Goal: Task Accomplishment & Management: Use online tool/utility

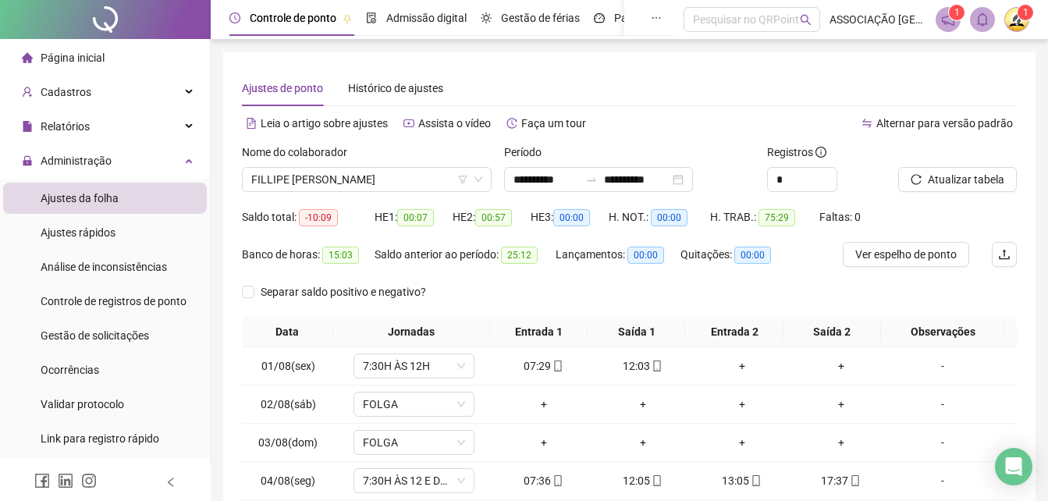
scroll to position [206, 0]
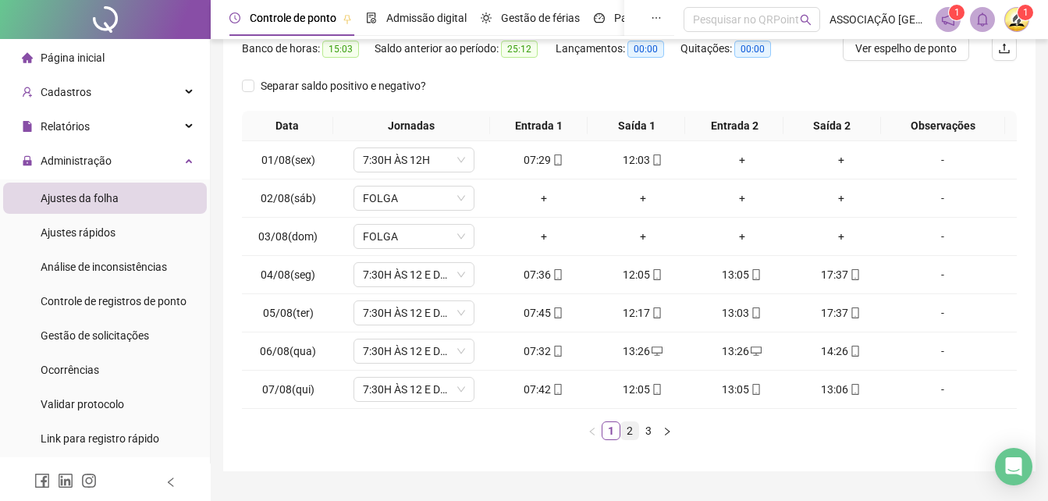
click at [628, 429] on link "2" at bounding box center [629, 430] width 17 height 17
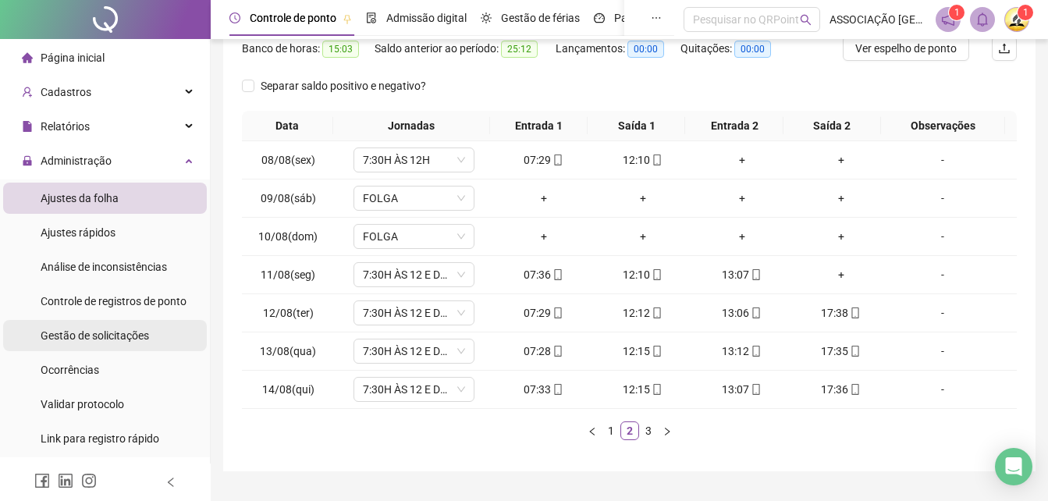
drag, startPoint x: 128, startPoint y: 332, endPoint x: 177, endPoint y: 328, distance: 49.3
click at [128, 332] on span "Gestão de solicitações" at bounding box center [95, 335] width 108 height 12
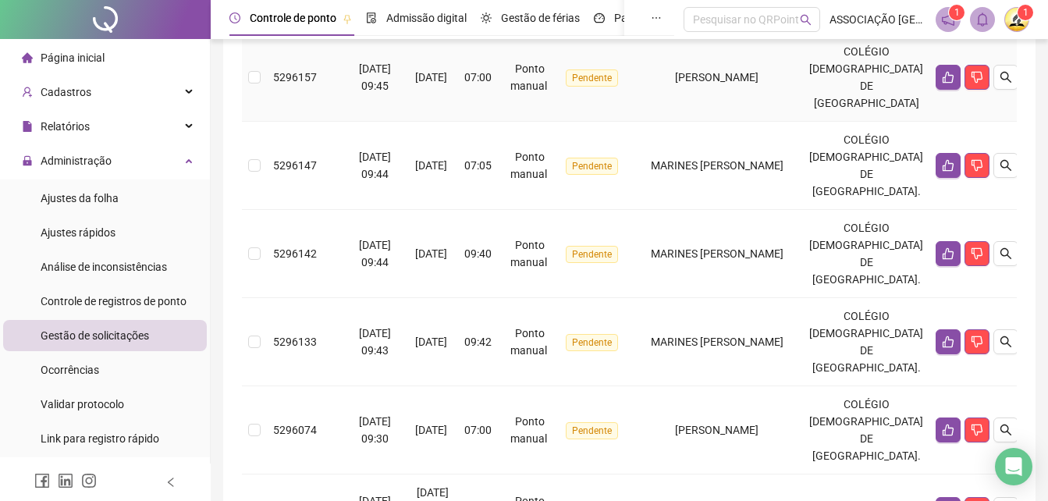
scroll to position [390, 0]
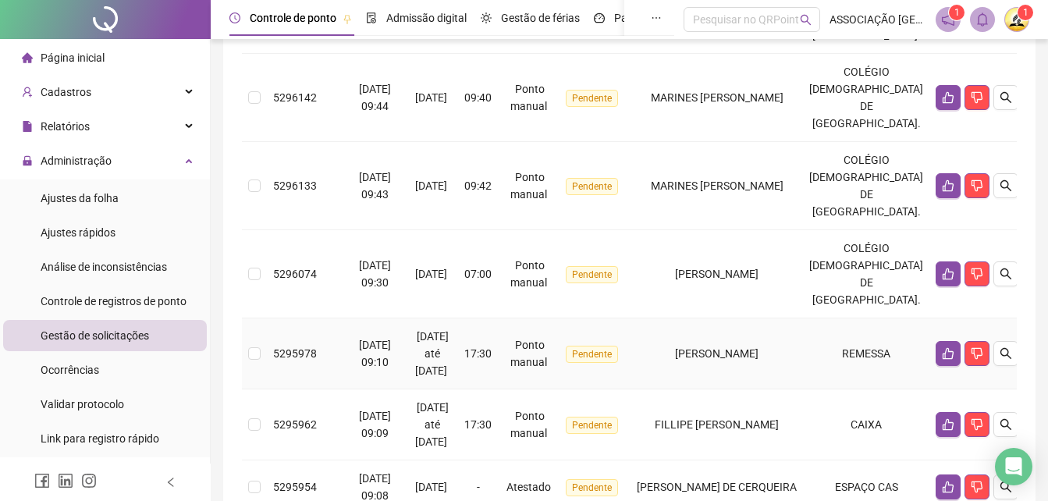
click at [751, 339] on td "[PERSON_NAME]" at bounding box center [716, 353] width 172 height 71
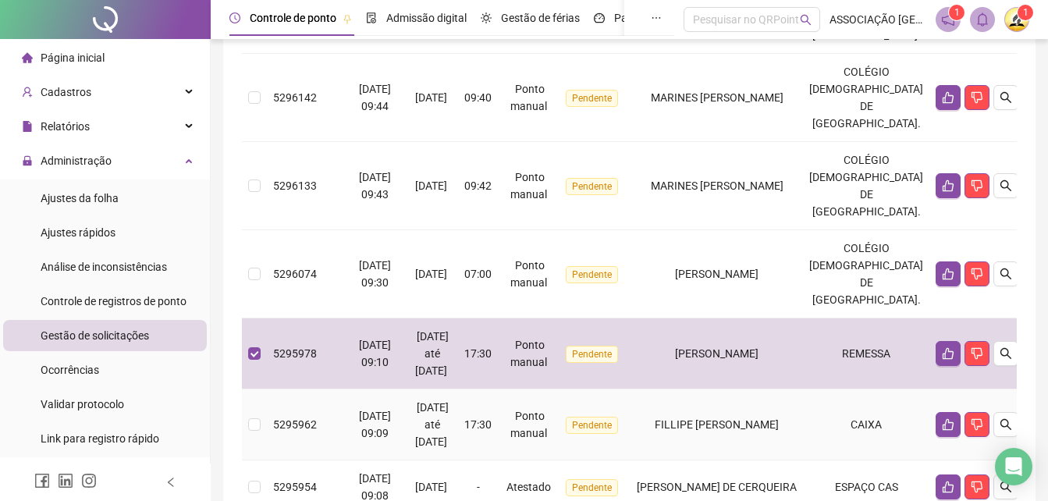
click at [751, 426] on span "FILLIPE [PERSON_NAME]" at bounding box center [716, 424] width 124 height 12
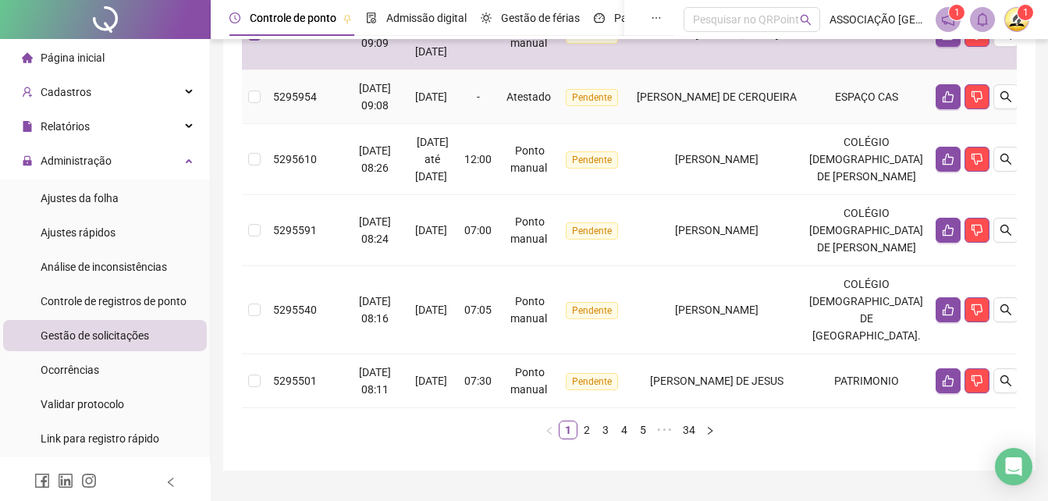
scroll to position [851, 0]
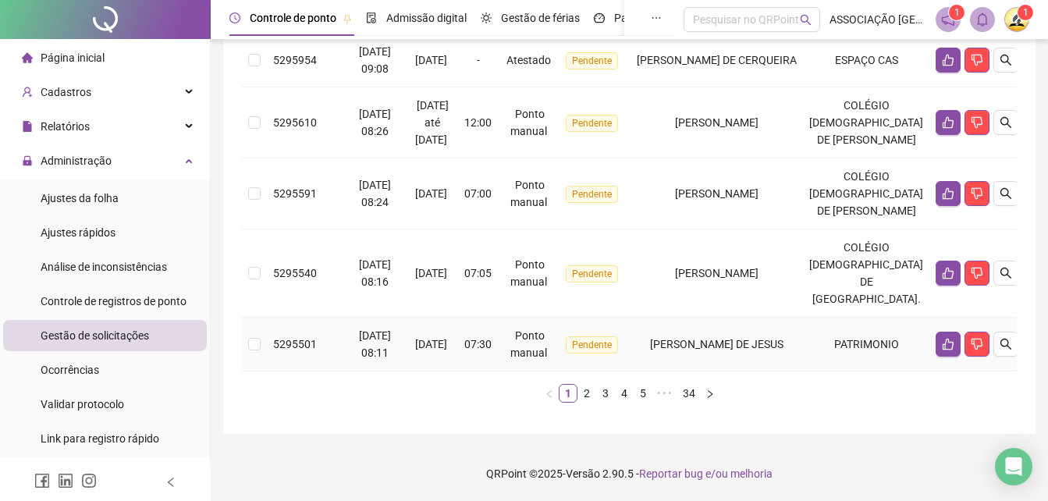
click at [759, 349] on span "[PERSON_NAME] DE JESUS" at bounding box center [716, 344] width 133 height 12
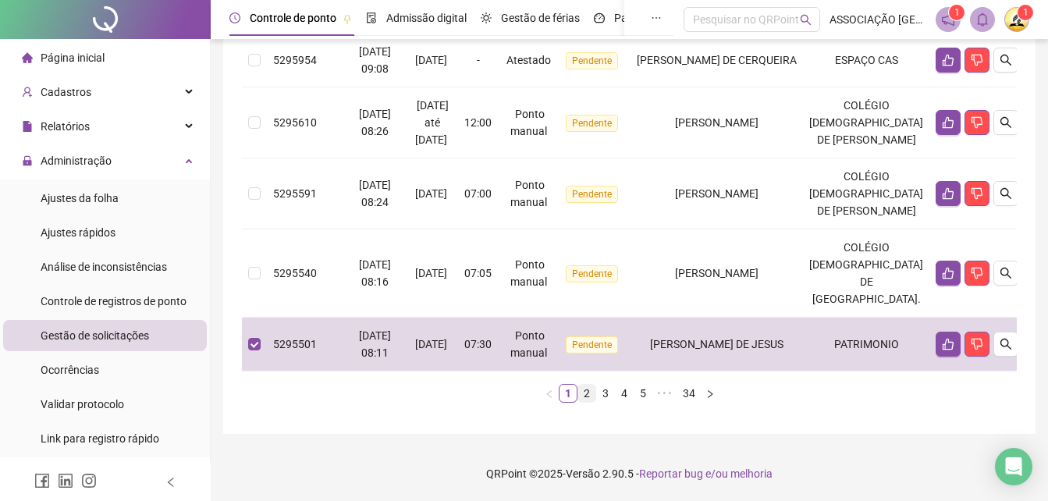
click at [583, 392] on link "2" at bounding box center [586, 393] width 17 height 17
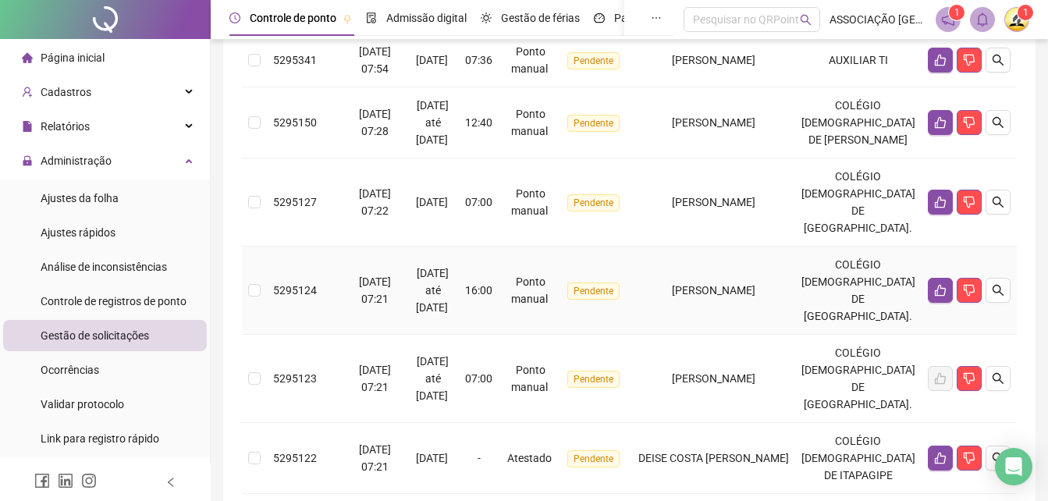
scroll to position [149, 0]
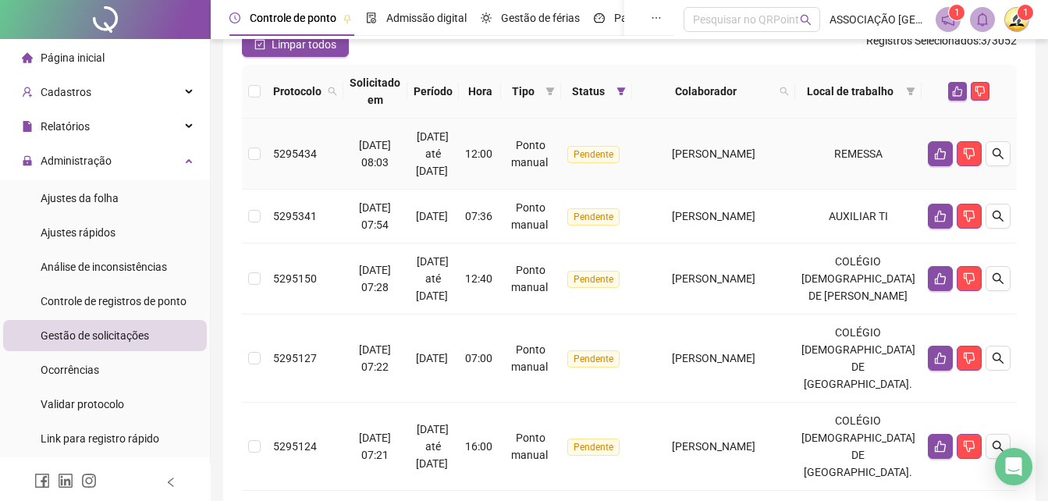
click at [755, 150] on span "[PERSON_NAME]" at bounding box center [713, 153] width 83 height 12
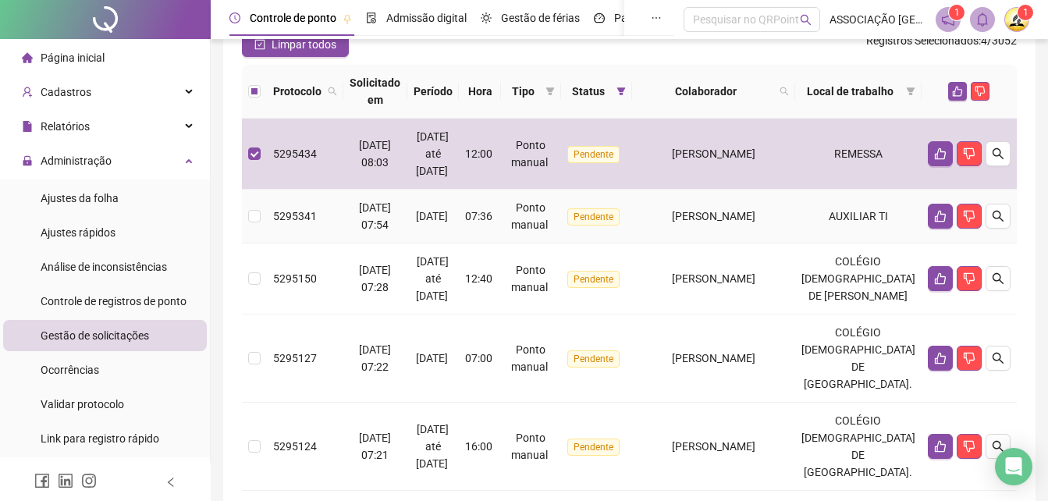
click at [755, 213] on span "[PERSON_NAME]" at bounding box center [713, 216] width 83 height 12
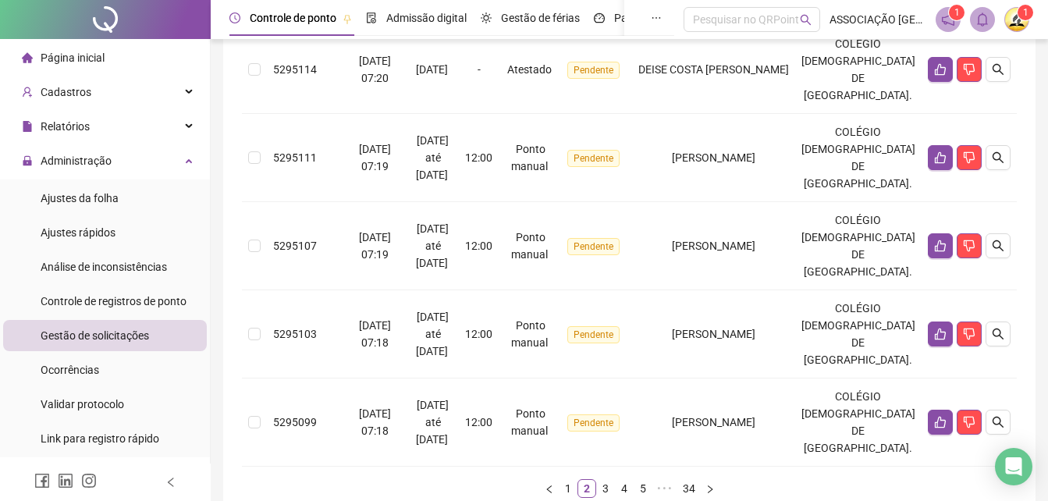
scroll to position [903, 0]
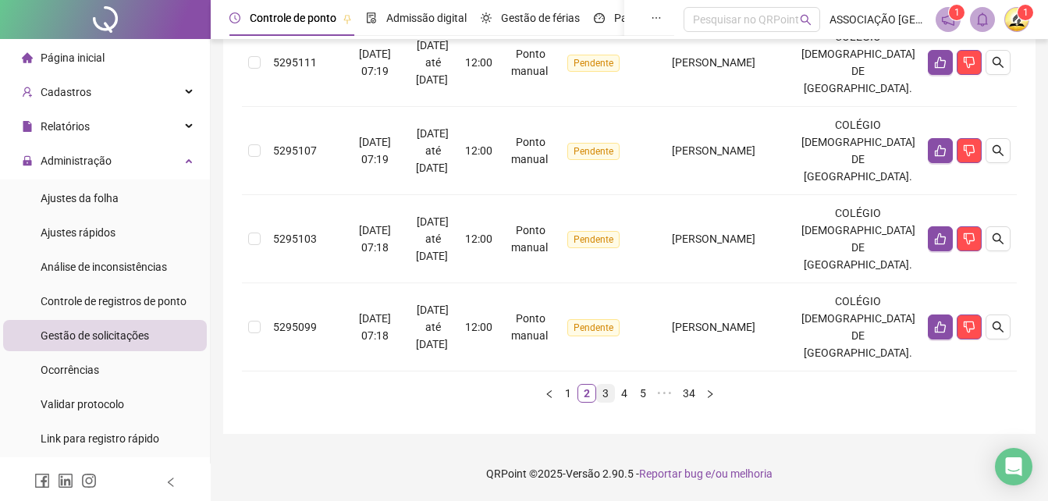
click at [609, 387] on link "3" at bounding box center [605, 393] width 17 height 17
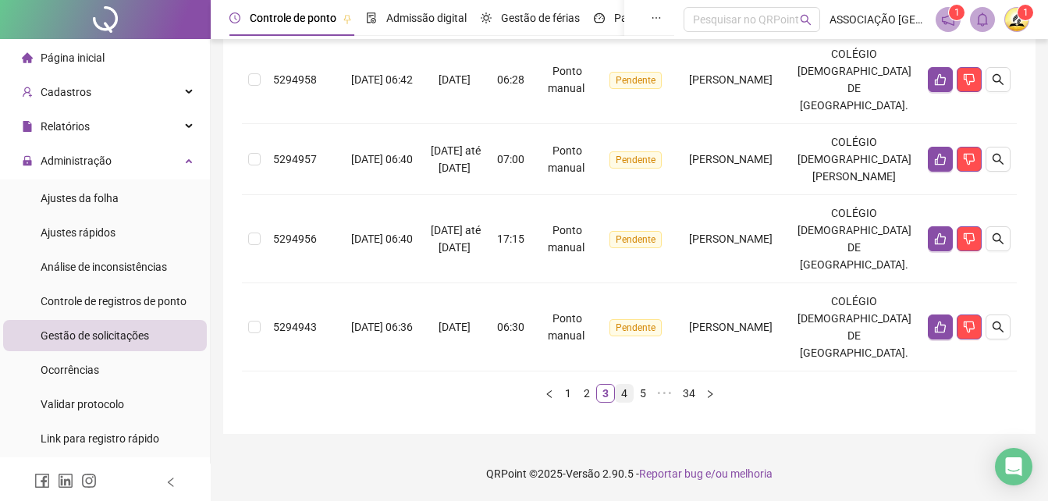
click at [623, 402] on link "4" at bounding box center [623, 393] width 17 height 17
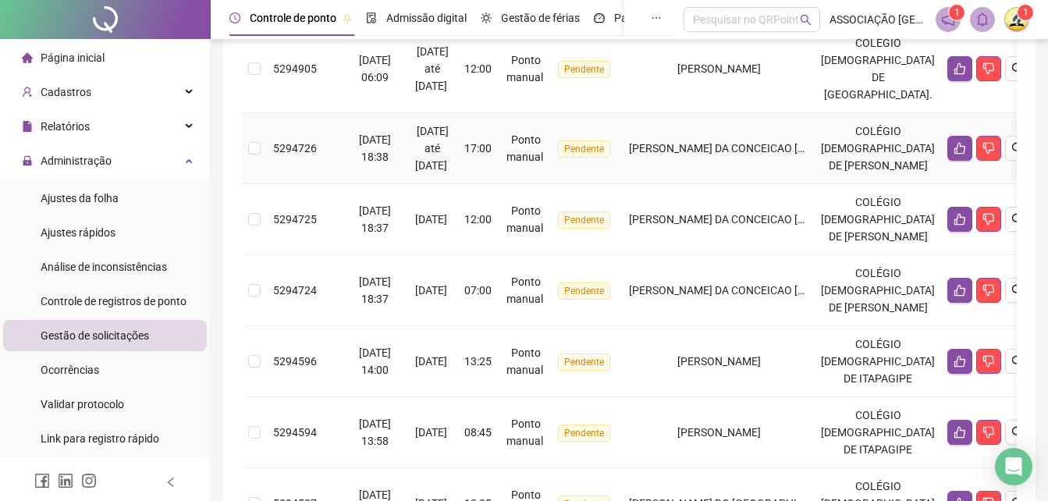
scroll to position [846, 0]
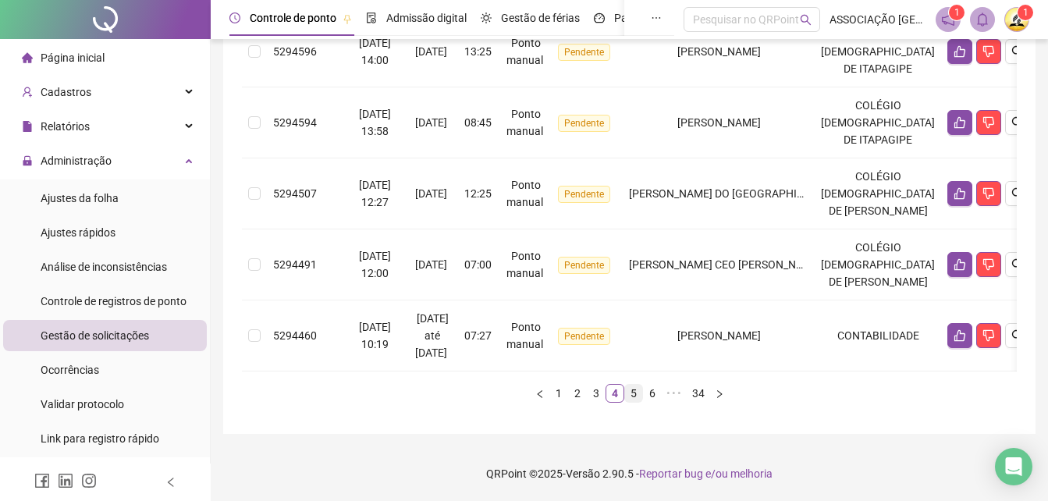
click at [634, 391] on link "5" at bounding box center [633, 393] width 17 height 17
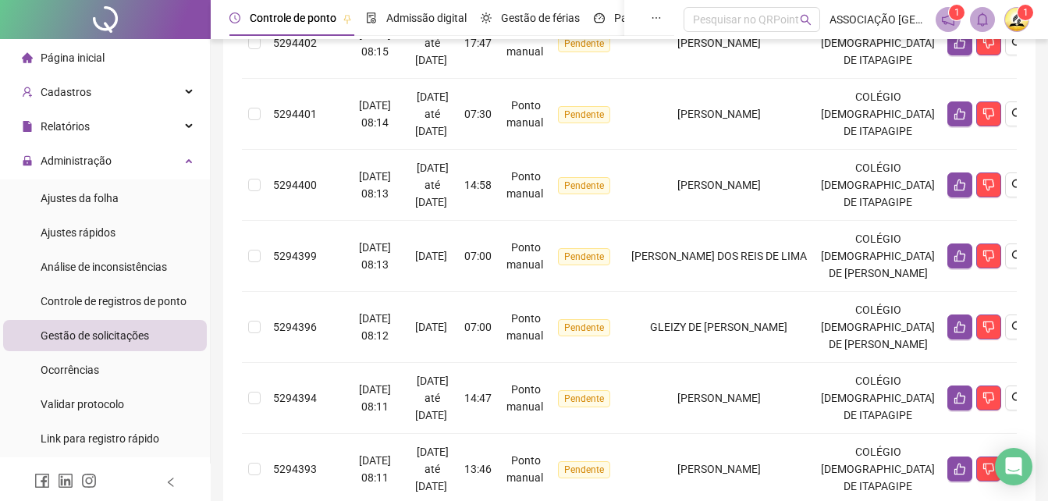
scroll to position [920, 0]
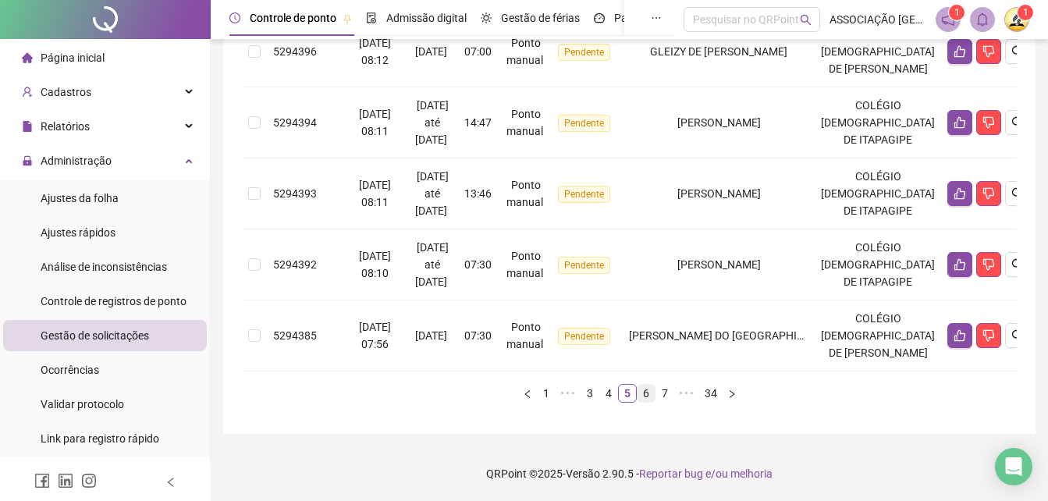
click at [647, 392] on link "6" at bounding box center [645, 393] width 17 height 17
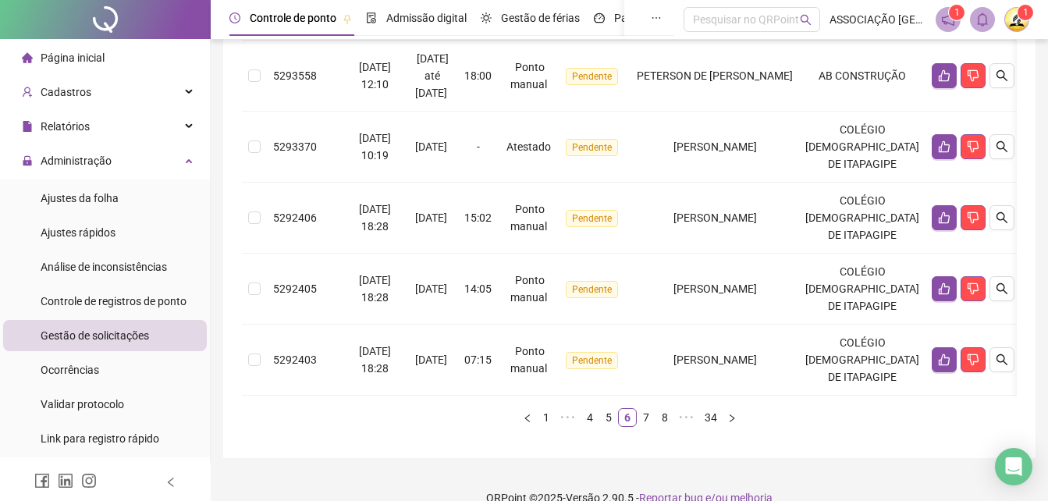
scroll to position [880, 0]
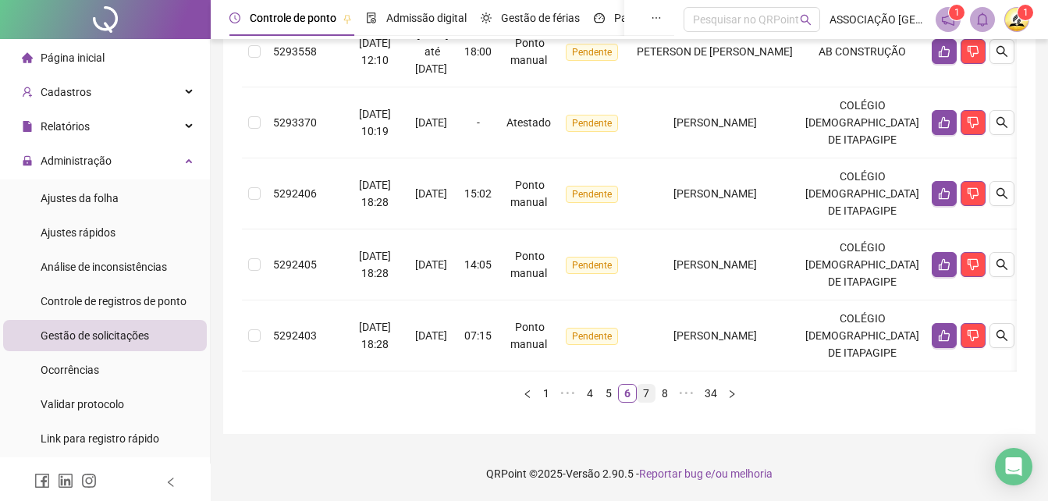
click at [648, 390] on link "7" at bounding box center [645, 393] width 17 height 17
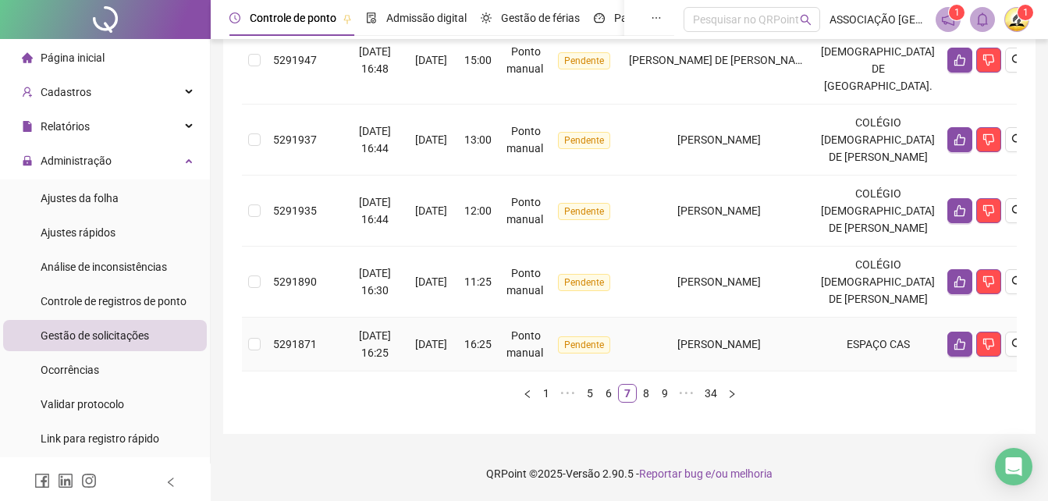
scroll to position [920, 0]
click at [647, 391] on link "8" at bounding box center [645, 393] width 17 height 17
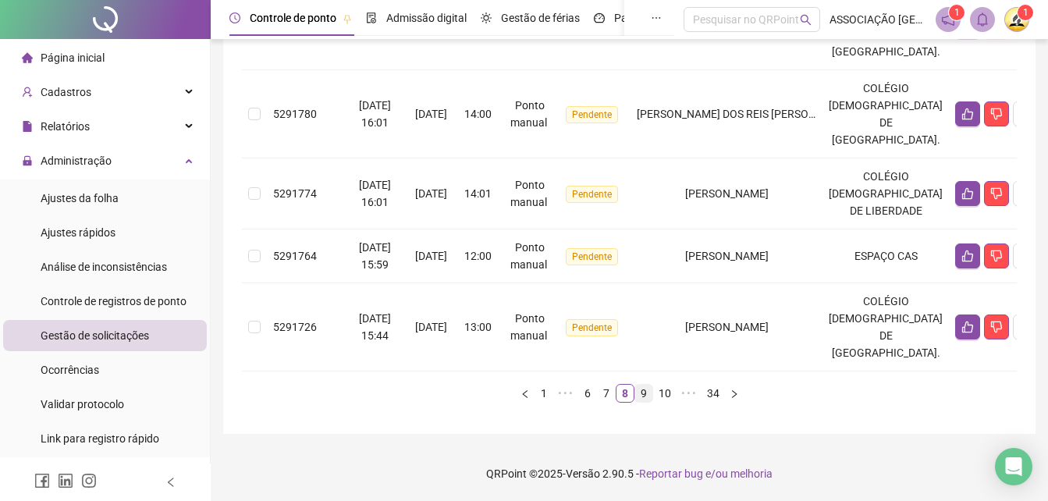
click at [644, 395] on link "9" at bounding box center [643, 393] width 17 height 17
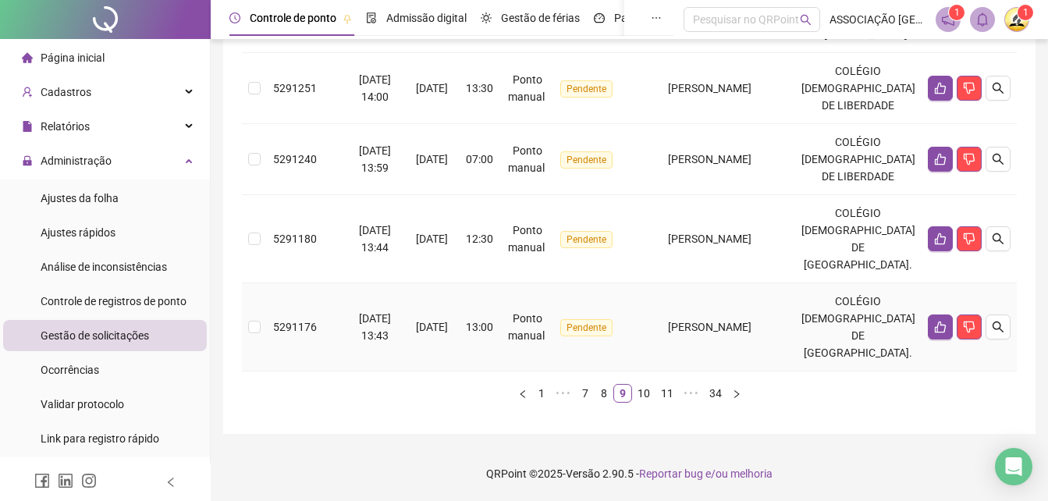
scroll to position [954, 0]
click at [642, 387] on link "10" at bounding box center [644, 393] width 22 height 17
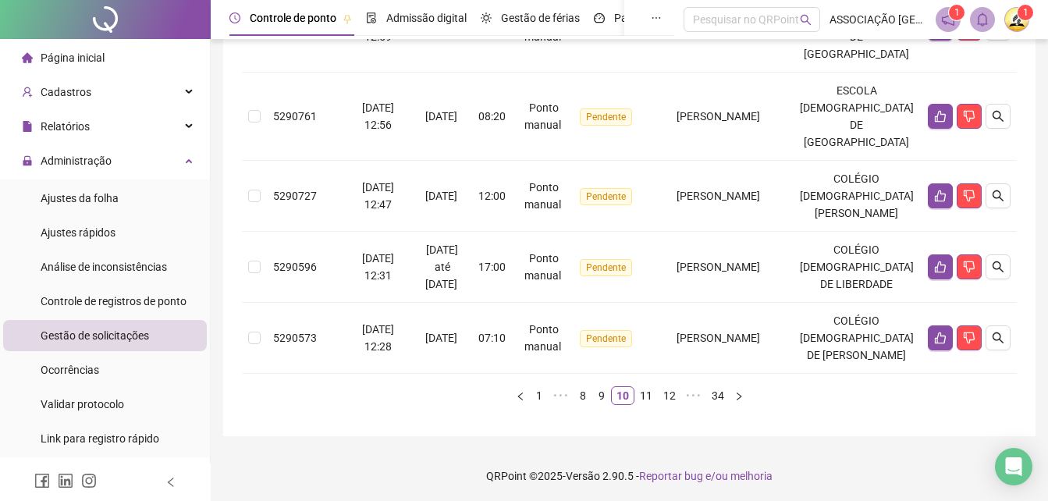
scroll to position [903, 0]
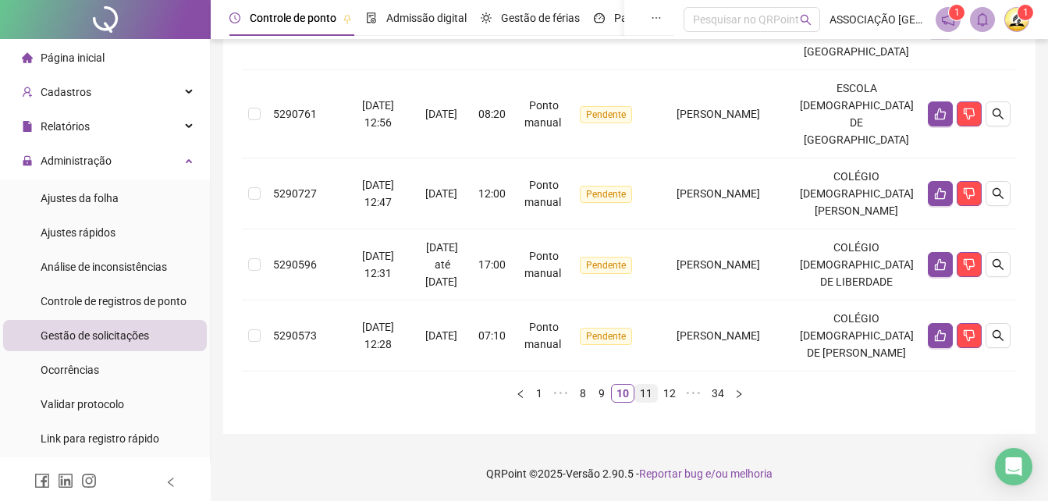
click at [647, 389] on link "11" at bounding box center [646, 393] width 22 height 17
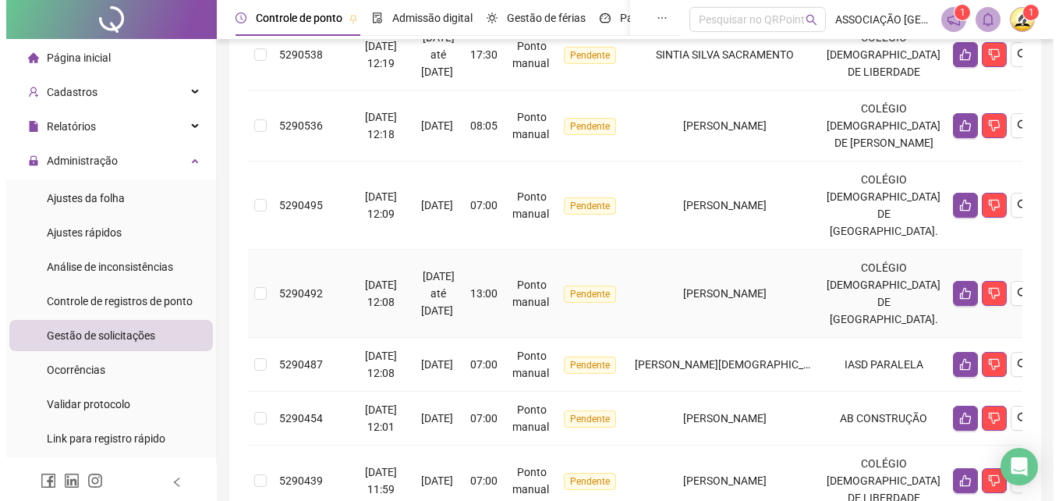
scroll to position [0, 0]
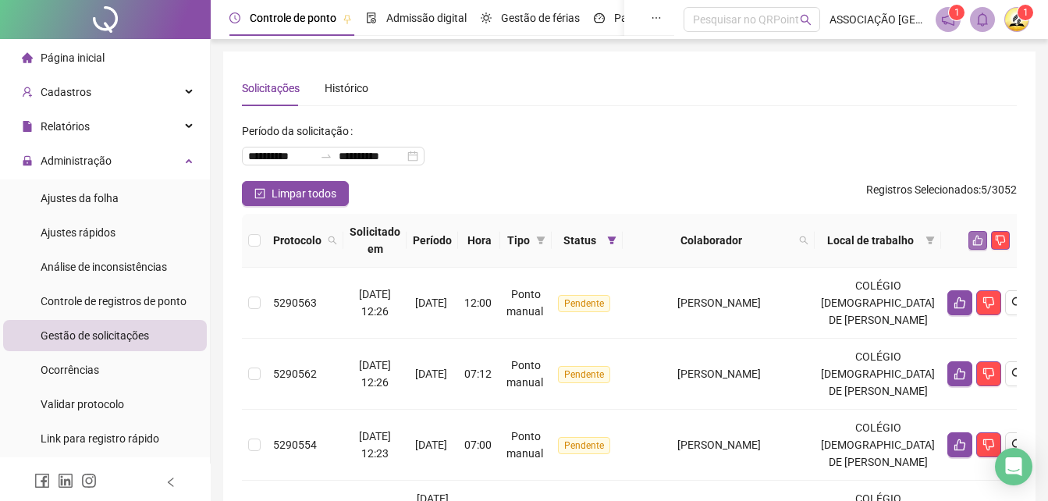
click at [972, 238] on icon "like" at bounding box center [977, 240] width 11 height 11
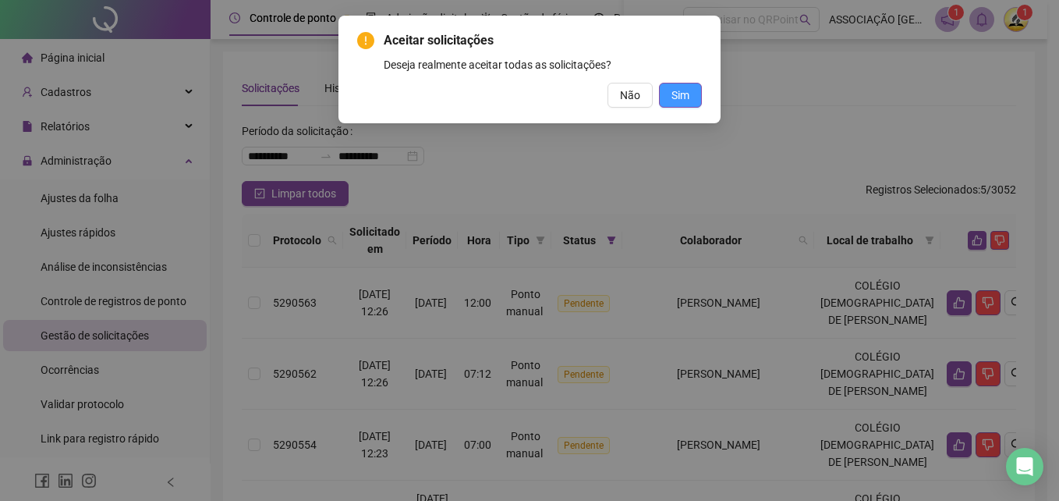
click at [678, 94] on span "Sim" at bounding box center [681, 95] width 18 height 17
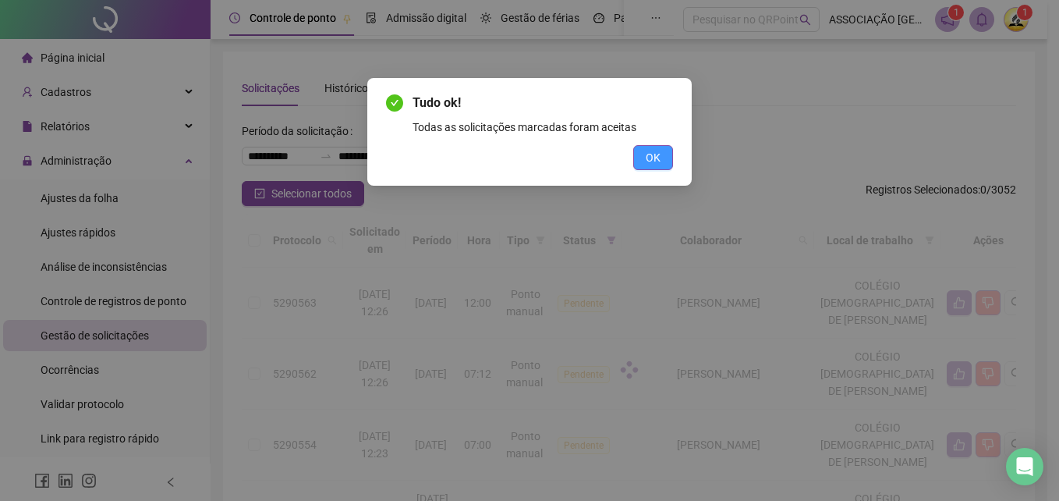
click at [659, 159] on span "OK" at bounding box center [653, 157] width 15 height 17
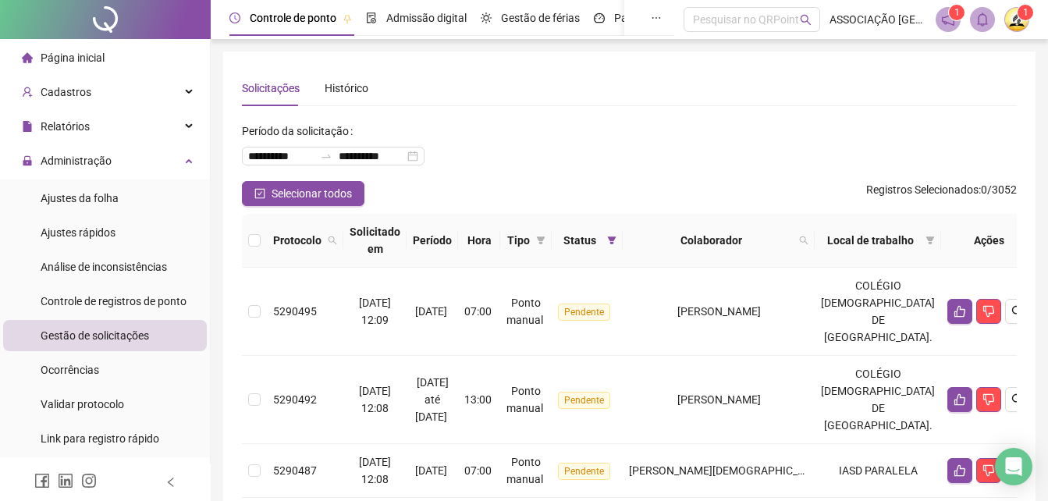
click at [83, 57] on span "Página inicial" at bounding box center [73, 57] width 64 height 12
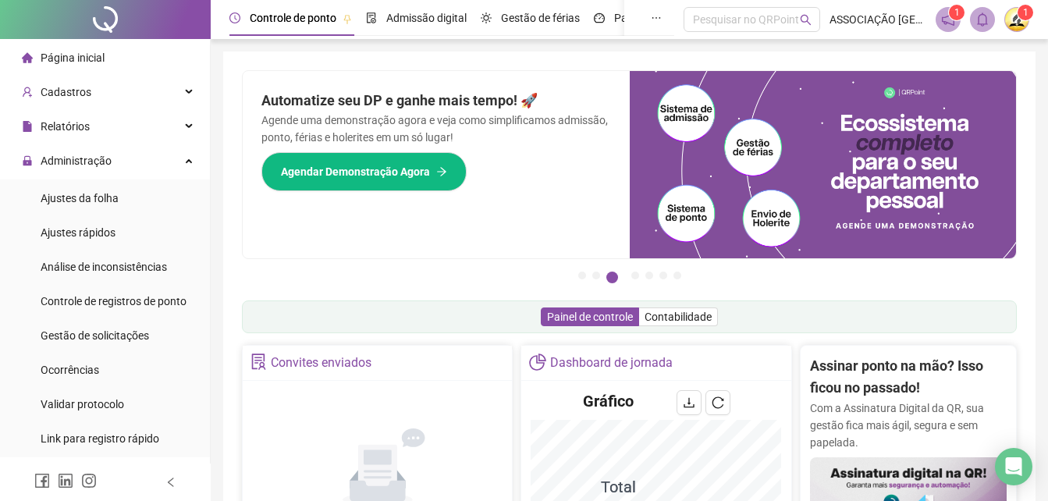
click at [1016, 19] on img at bounding box center [1016, 19] width 23 height 23
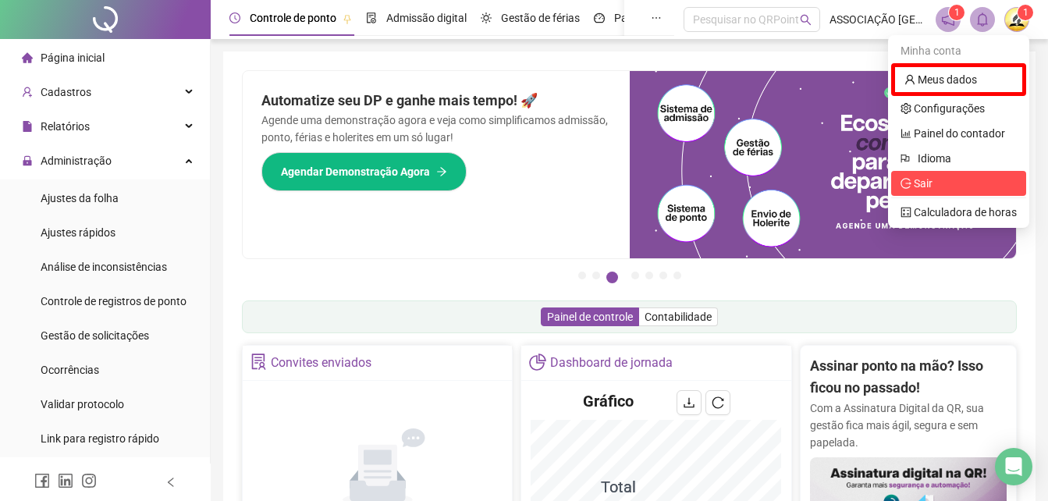
click at [921, 183] on span "Sair" at bounding box center [922, 183] width 19 height 12
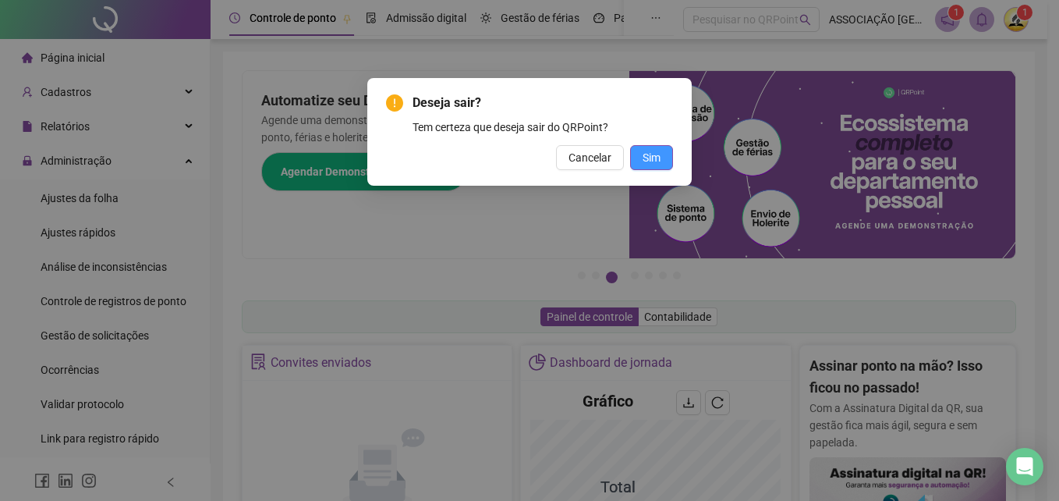
click at [656, 159] on span "Sim" at bounding box center [652, 157] width 18 height 17
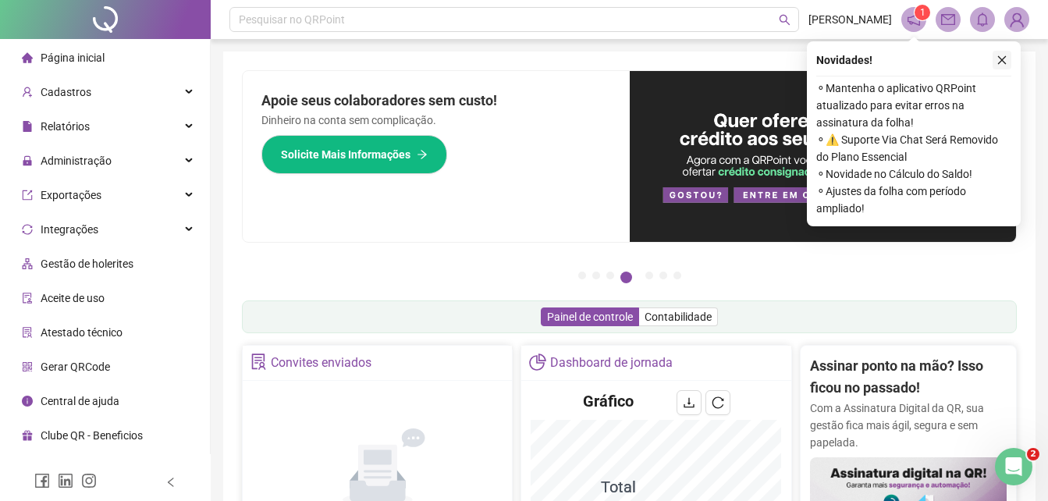
click at [1000, 61] on icon "close" at bounding box center [1001, 60] width 11 height 11
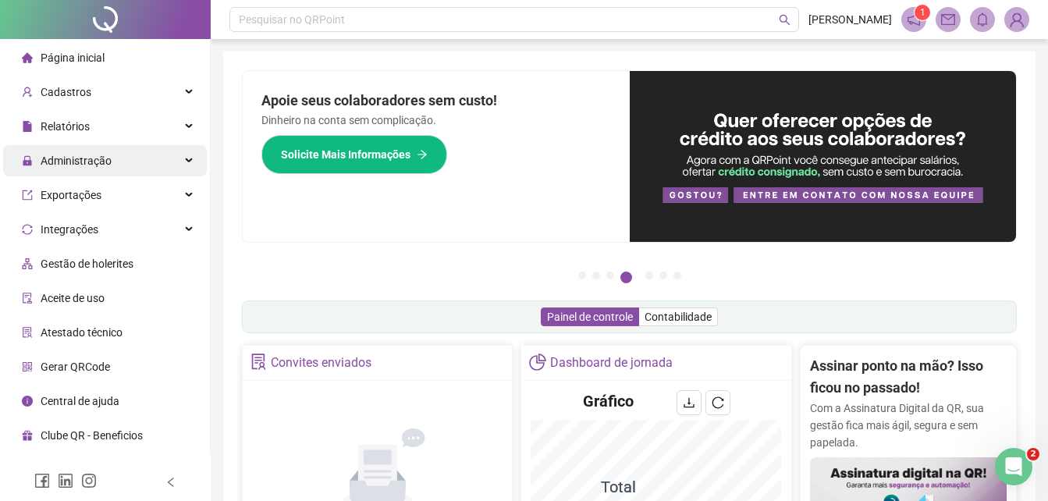
click at [78, 160] on span "Administração" at bounding box center [76, 160] width 71 height 12
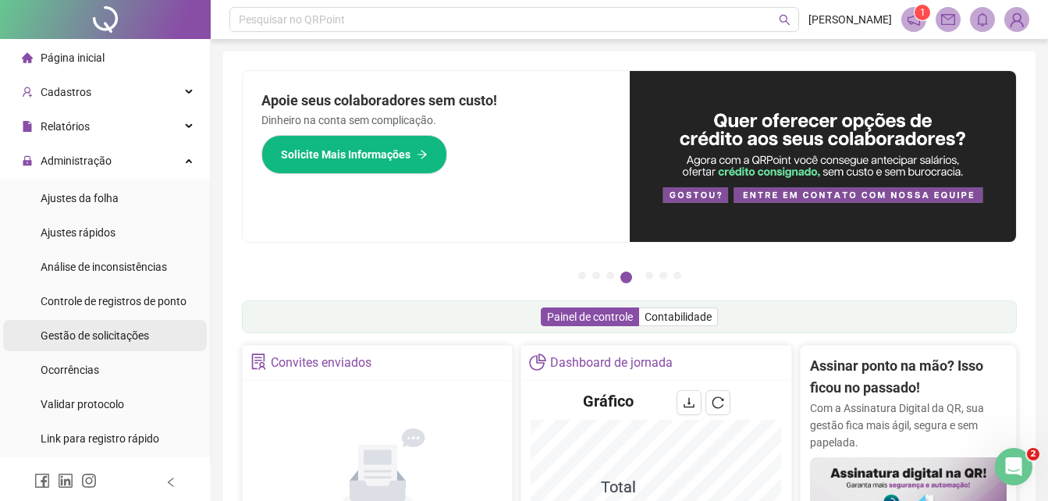
click at [129, 337] on span "Gestão de solicitações" at bounding box center [95, 335] width 108 height 12
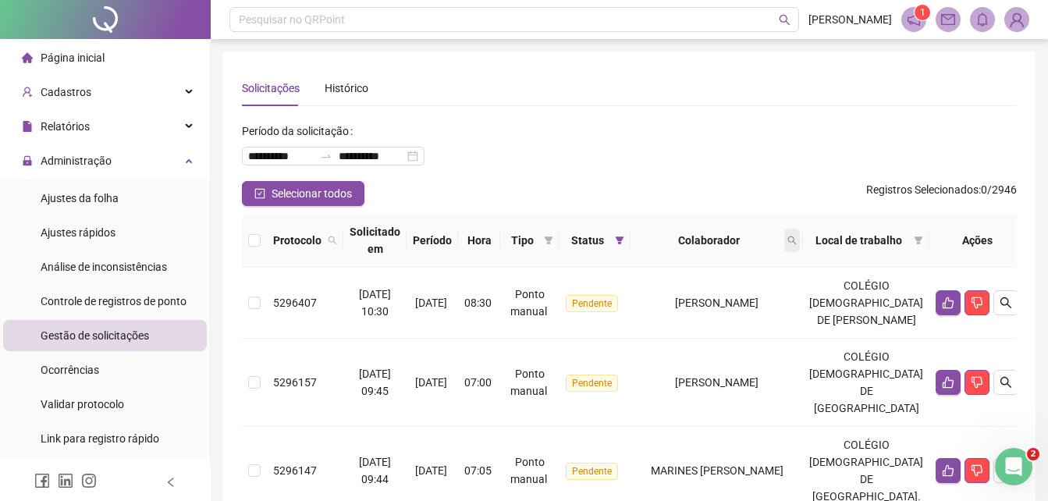
click at [796, 238] on icon "search" at bounding box center [791, 240] width 9 height 9
click at [768, 271] on input "text" at bounding box center [763, 273] width 147 height 25
type input "*******"
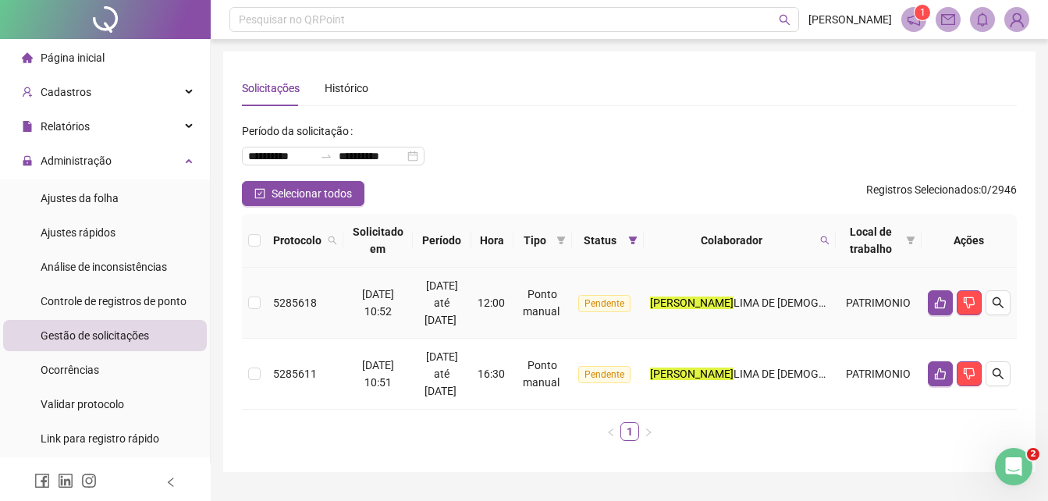
drag, startPoint x: 782, startPoint y: 298, endPoint x: 782, endPoint y: 314, distance: 16.4
click at [782, 299] on span "LIMA DE JESUS" at bounding box center [812, 302] width 158 height 12
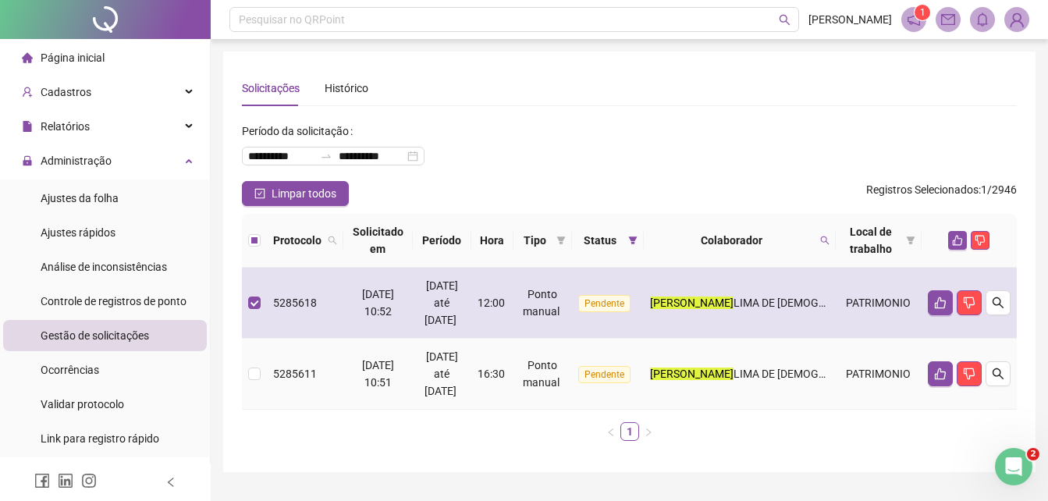
drag, startPoint x: 784, startPoint y: 371, endPoint x: 811, endPoint y: 336, distance: 43.9
click at [784, 371] on span "LIMA DE JESUS" at bounding box center [812, 373] width 158 height 12
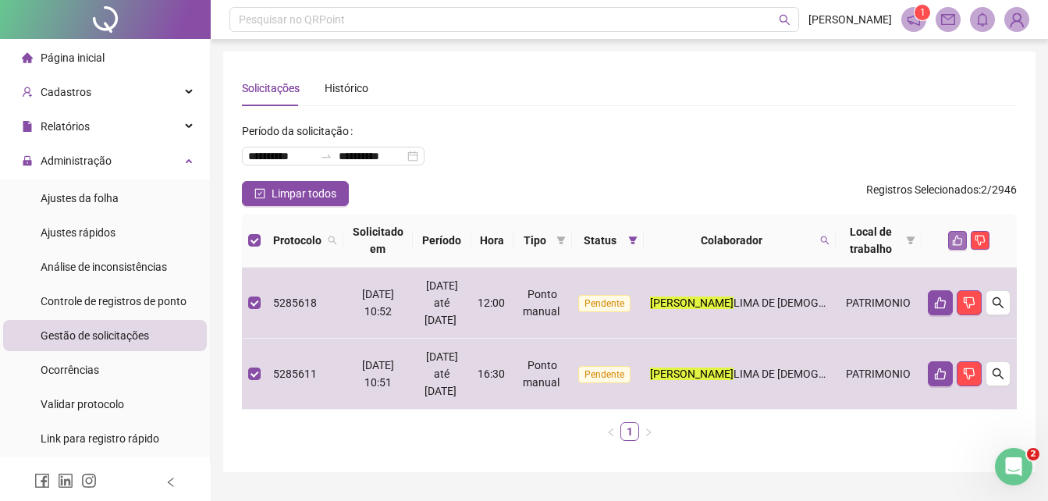
click at [954, 236] on icon "like" at bounding box center [957, 240] width 11 height 11
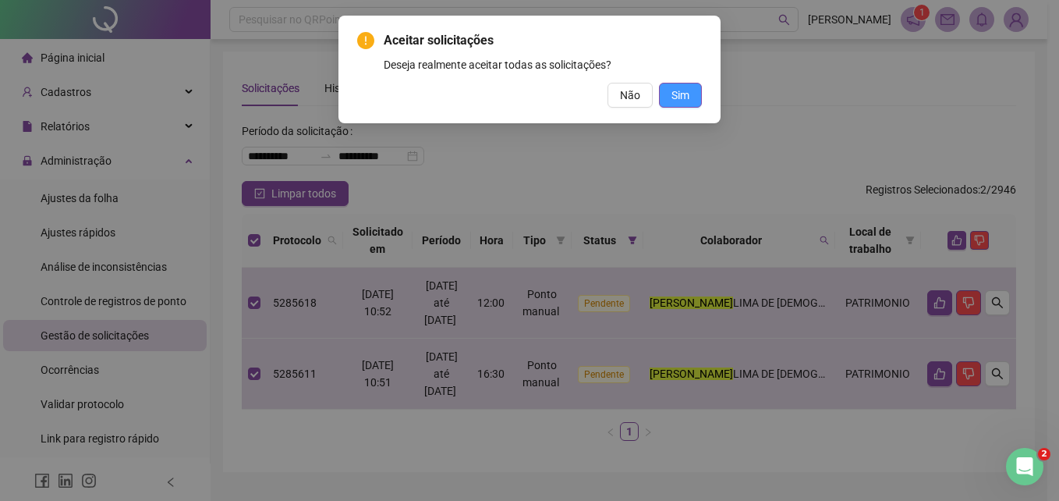
click at [679, 94] on span "Sim" at bounding box center [681, 95] width 18 height 17
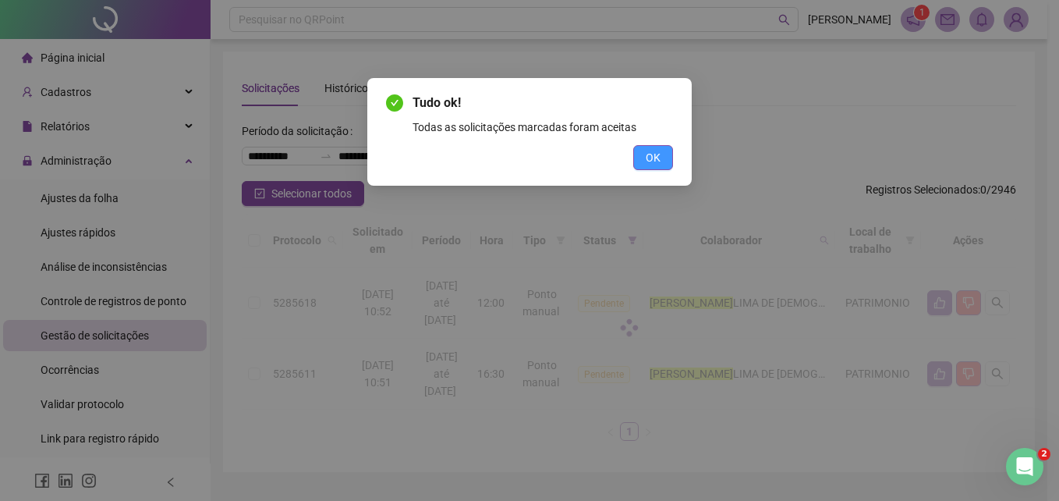
click at [652, 155] on span "OK" at bounding box center [653, 157] width 15 height 17
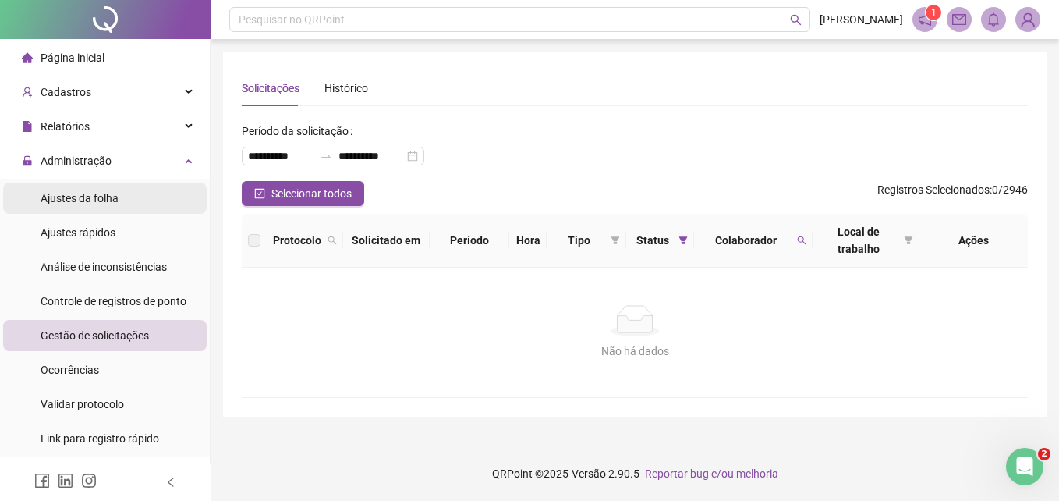
click at [106, 201] on span "Ajustes da folha" at bounding box center [80, 198] width 78 height 12
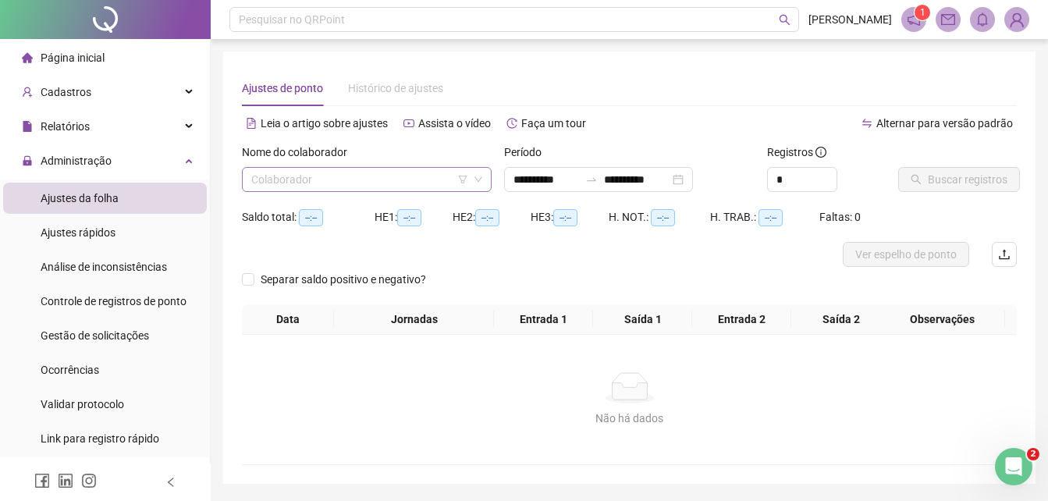
click at [297, 186] on input "search" at bounding box center [359, 179] width 217 height 23
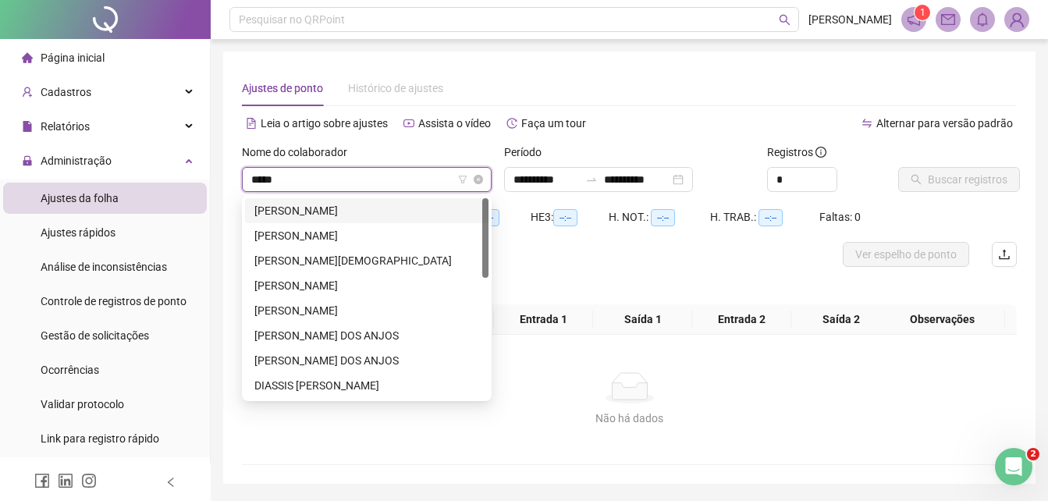
type input "******"
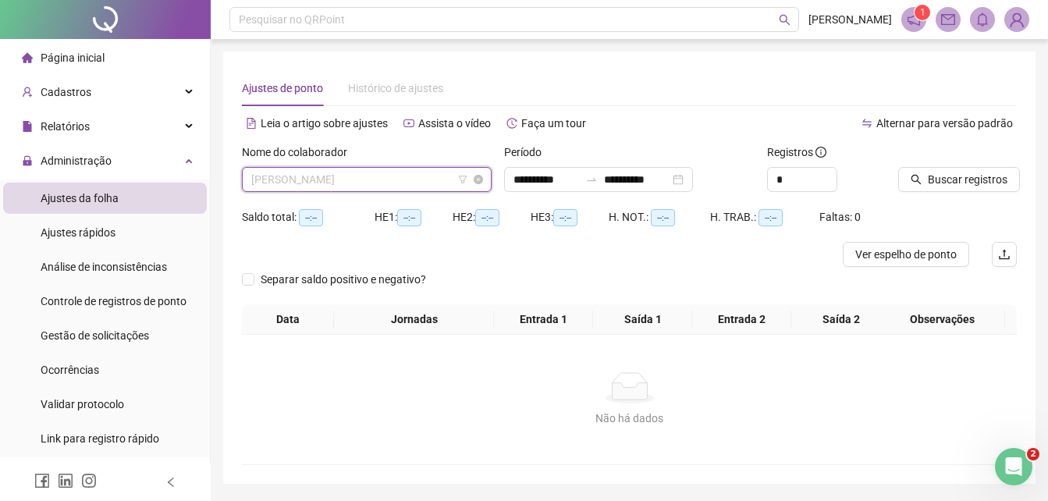
click at [413, 181] on span "ANGELA DA SILVA PEREIRA CARVALHAL" at bounding box center [366, 179] width 231 height 23
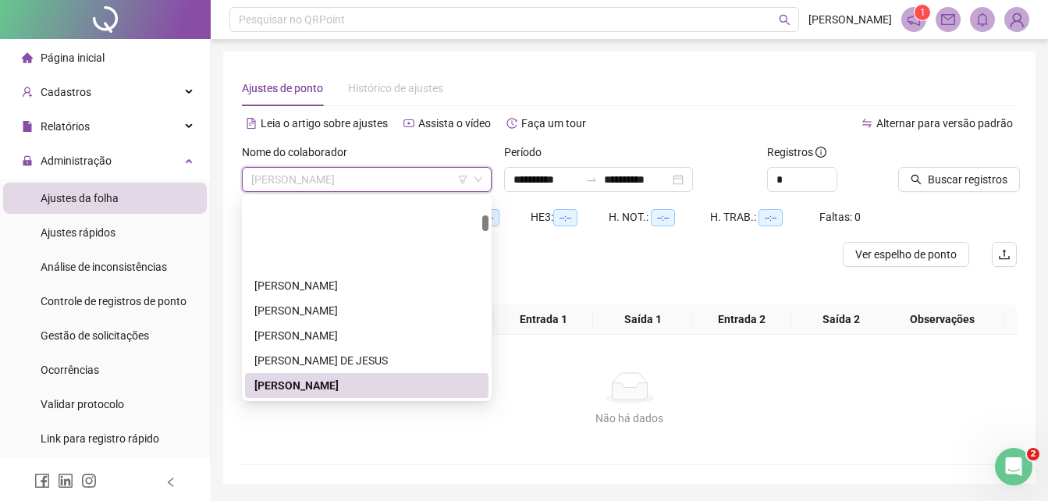
scroll to position [1775, 0]
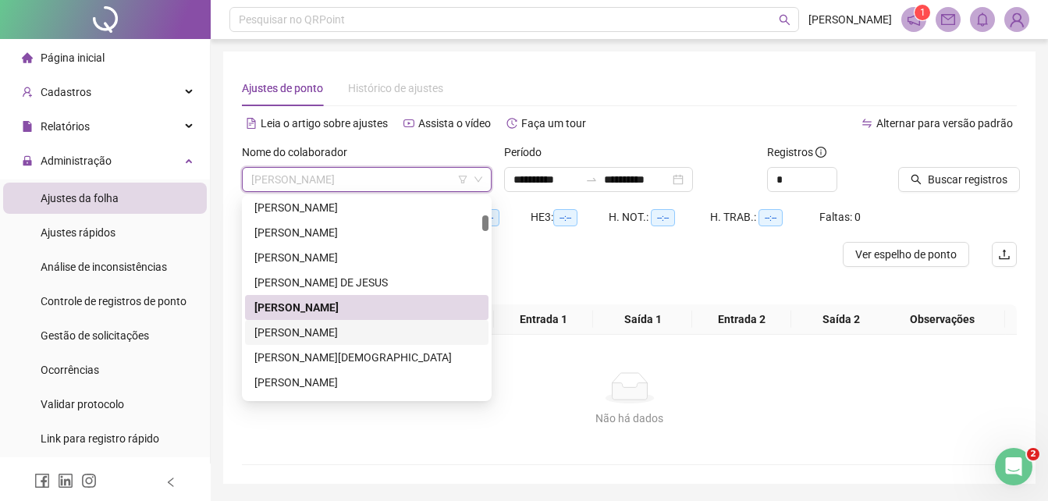
click at [337, 331] on div "[PERSON_NAME]" at bounding box center [366, 332] width 225 height 17
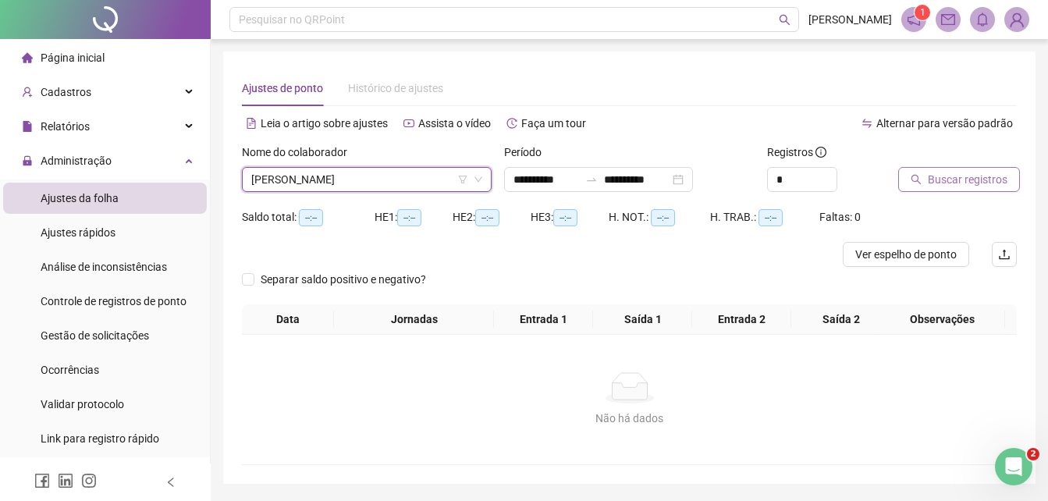
click at [962, 168] on button "Buscar registros" at bounding box center [959, 179] width 122 height 25
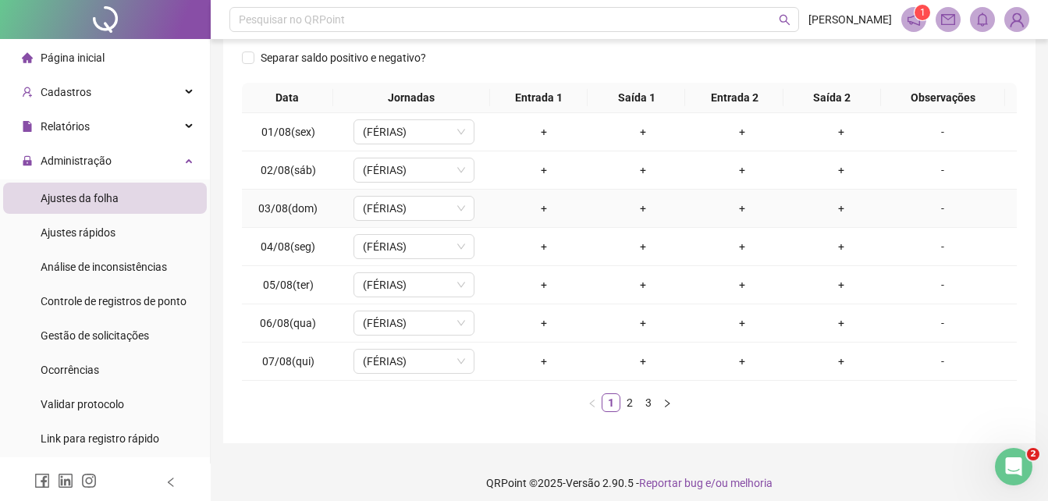
scroll to position [243, 0]
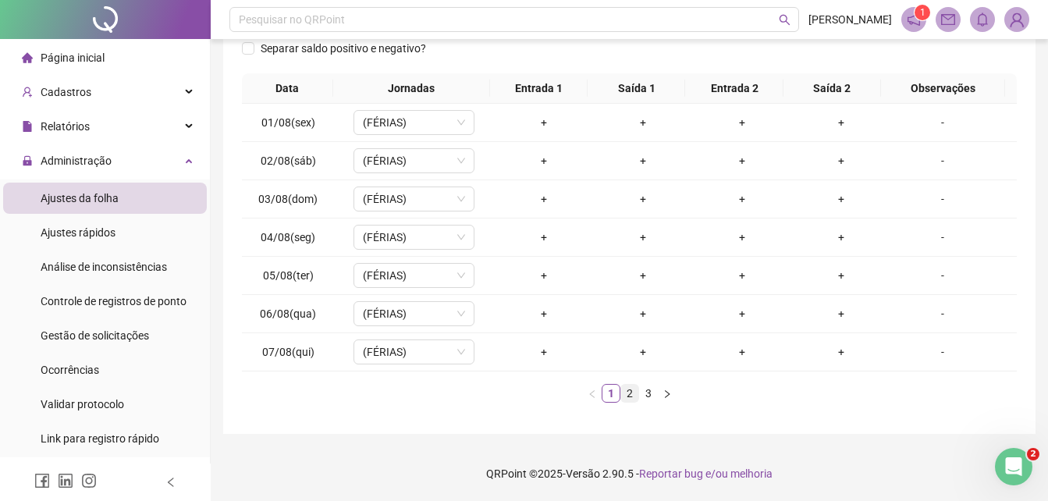
click at [630, 394] on link "2" at bounding box center [629, 393] width 17 height 17
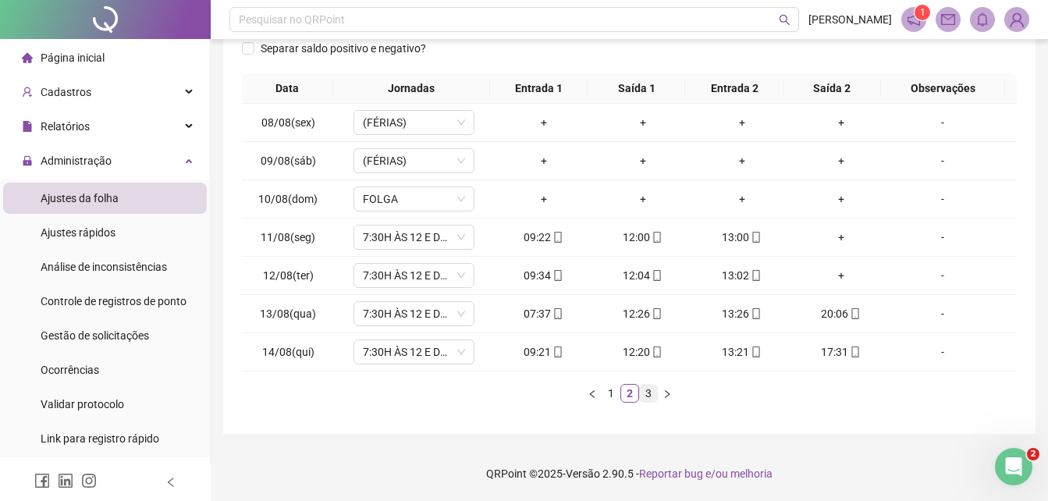
click at [644, 392] on link "3" at bounding box center [648, 393] width 17 height 17
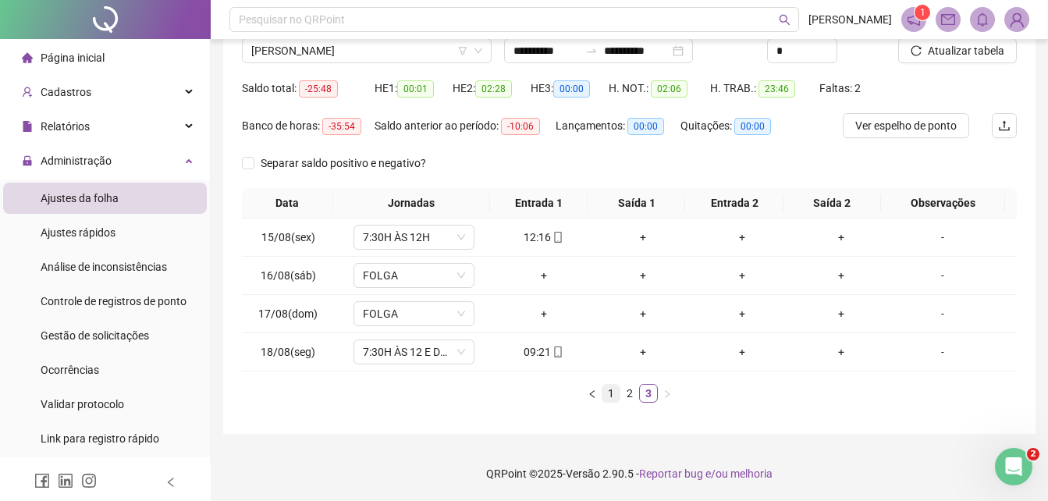
click at [612, 392] on link "1" at bounding box center [610, 393] width 17 height 17
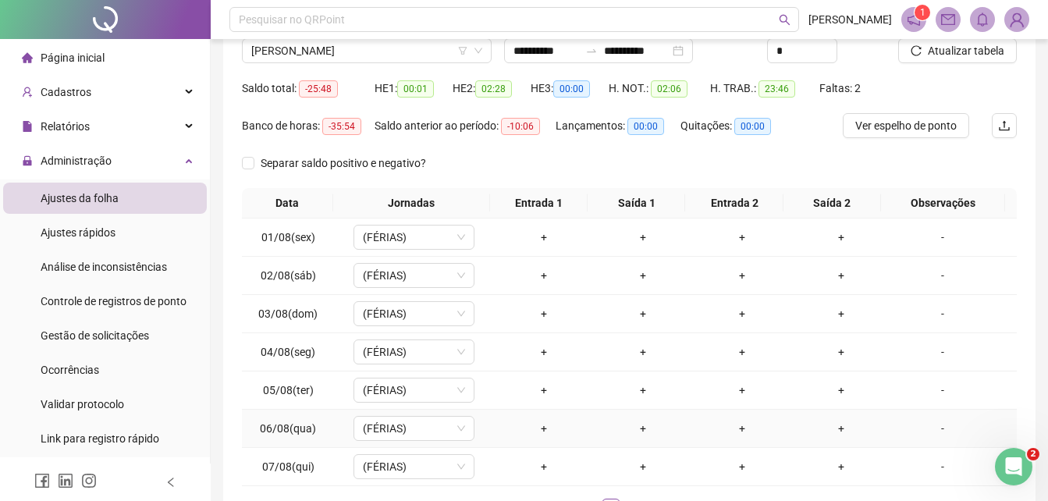
scroll to position [243, 0]
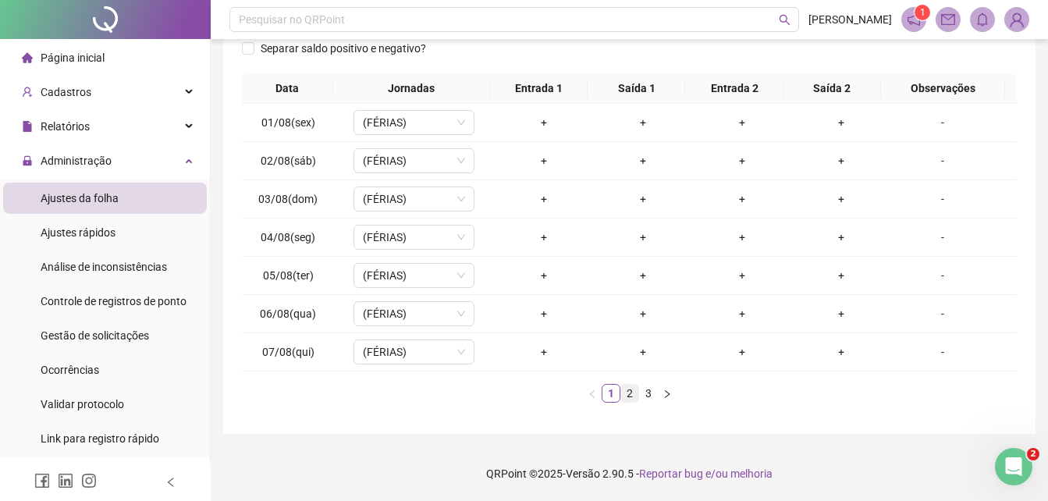
click at [630, 392] on link "2" at bounding box center [629, 393] width 17 height 17
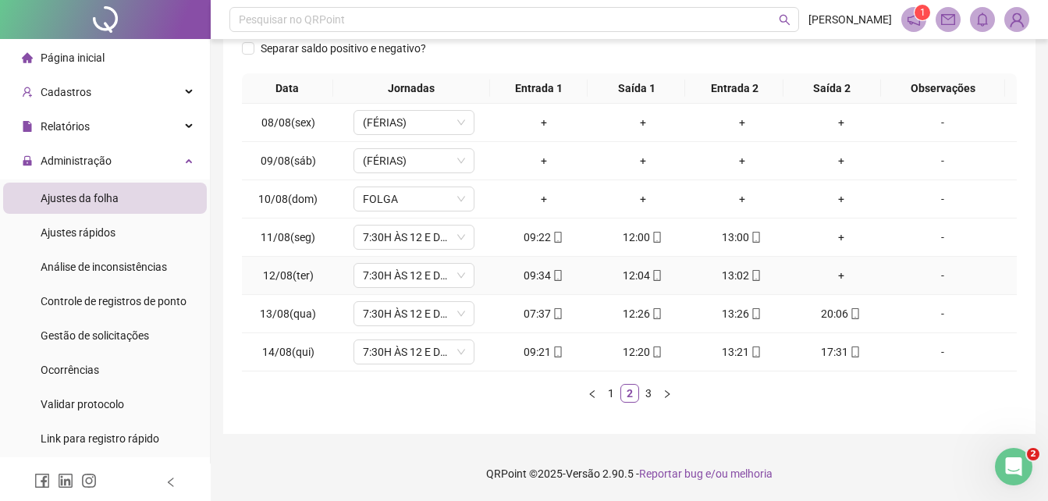
scroll to position [87, 0]
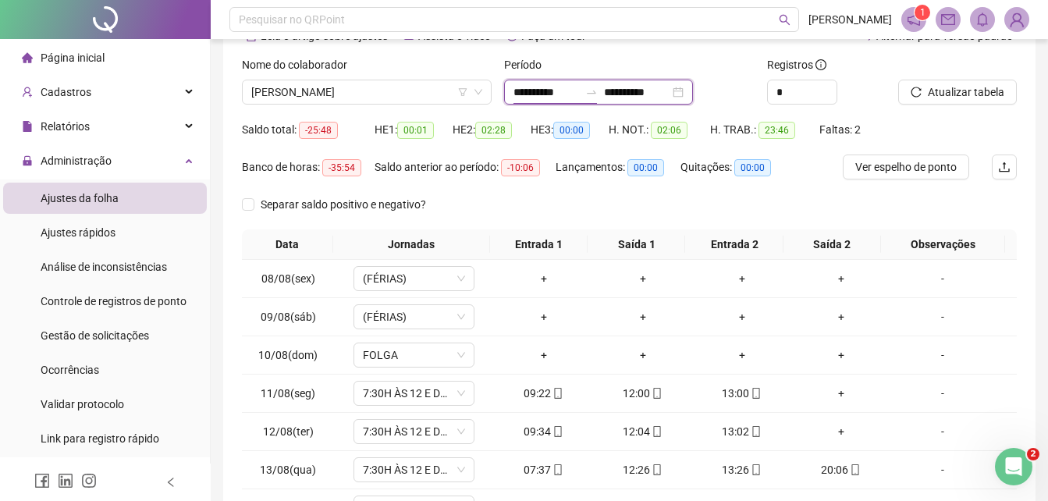
click at [515, 91] on input "**********" at bounding box center [546, 91] width 66 height 17
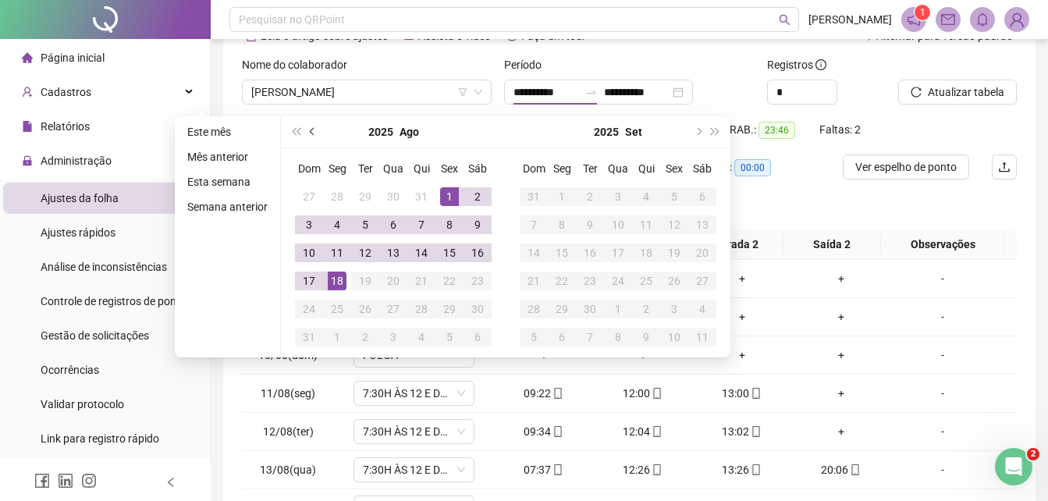
click at [308, 129] on button "prev-year" at bounding box center [312, 131] width 17 height 31
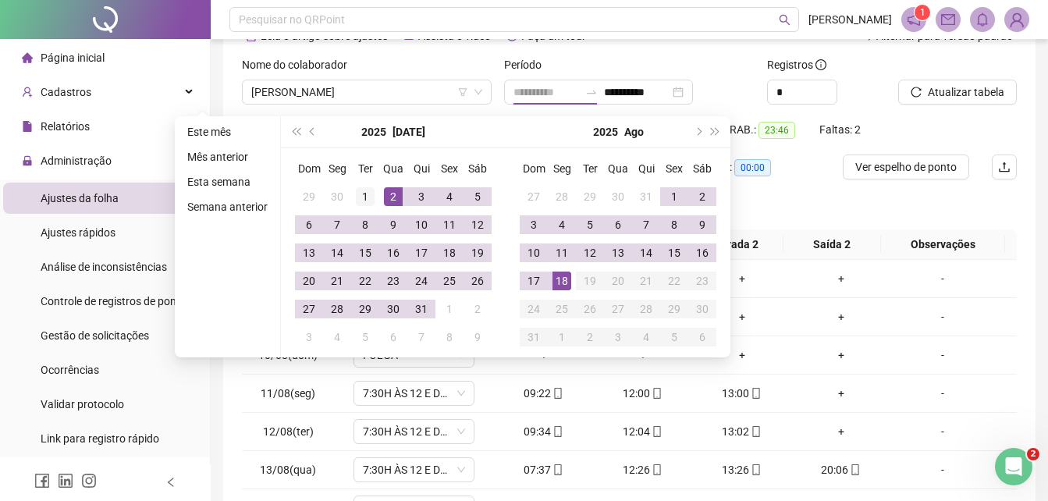
type input "**********"
click at [364, 193] on div "1" at bounding box center [365, 196] width 19 height 19
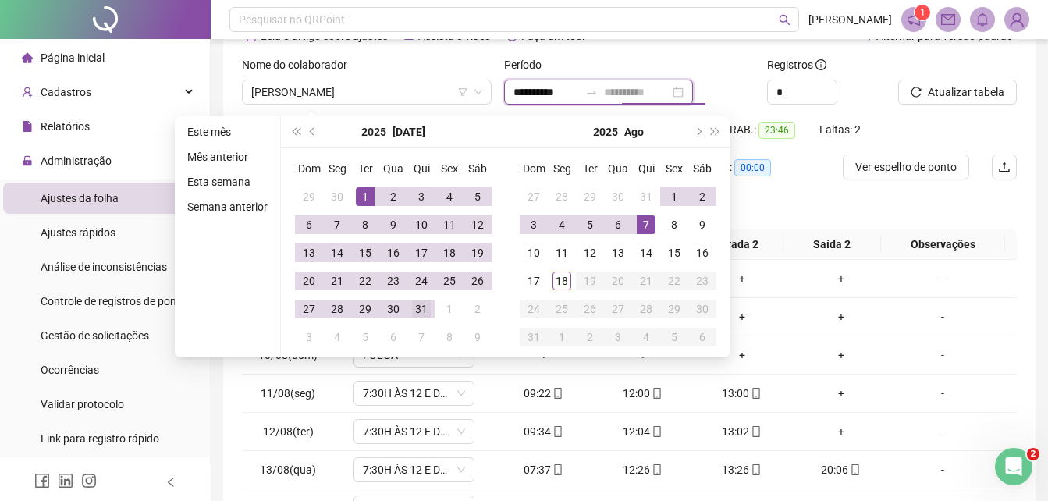
type input "**********"
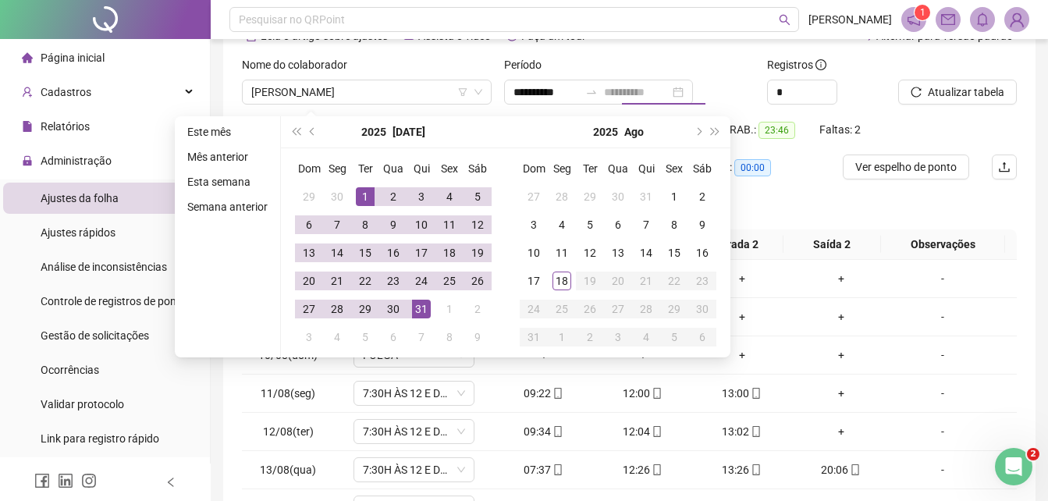
click at [417, 315] on div "31" at bounding box center [421, 309] width 19 height 19
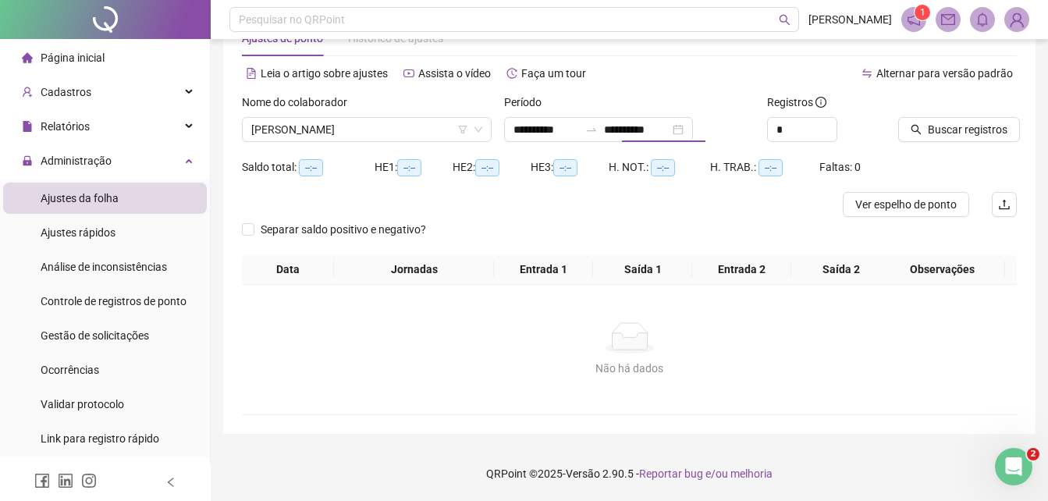
scroll to position [50, 0]
click at [981, 125] on span "Buscar registros" at bounding box center [967, 129] width 80 height 17
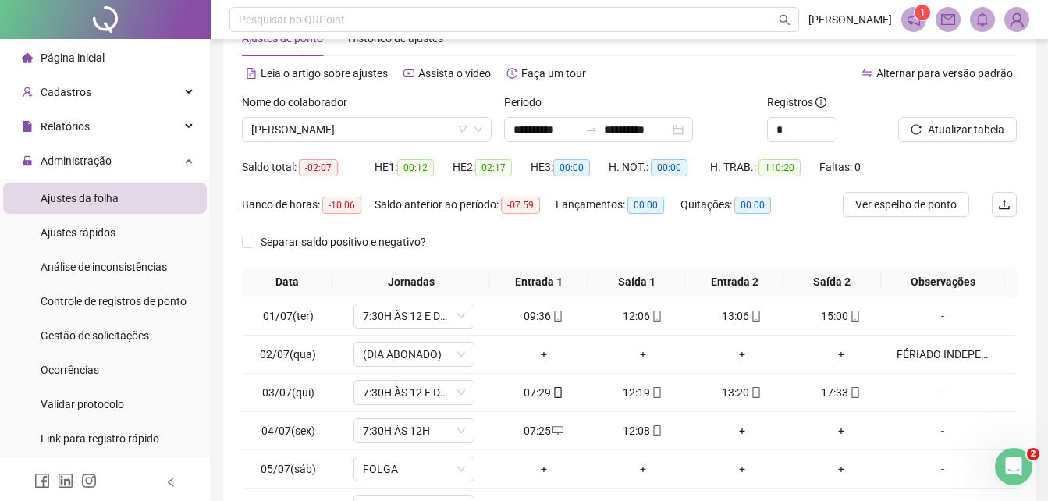
scroll to position [206, 0]
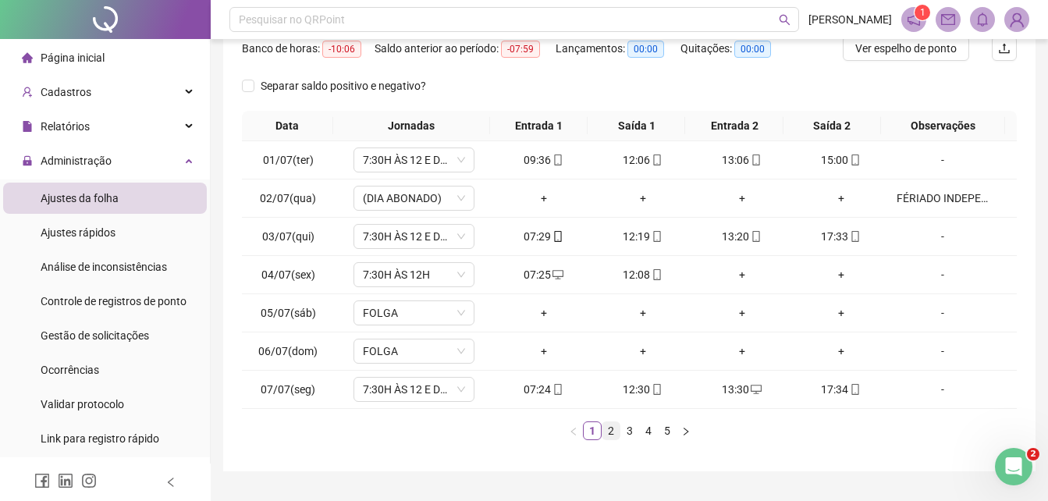
click at [609, 427] on link "2" at bounding box center [610, 430] width 17 height 17
click at [630, 429] on link "3" at bounding box center [629, 430] width 17 height 17
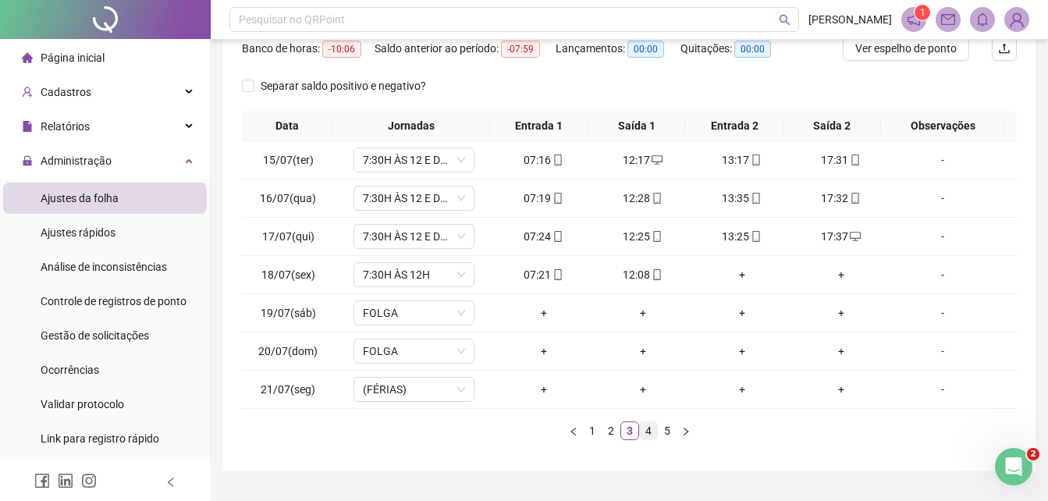
click at [646, 431] on link "4" at bounding box center [648, 430] width 17 height 17
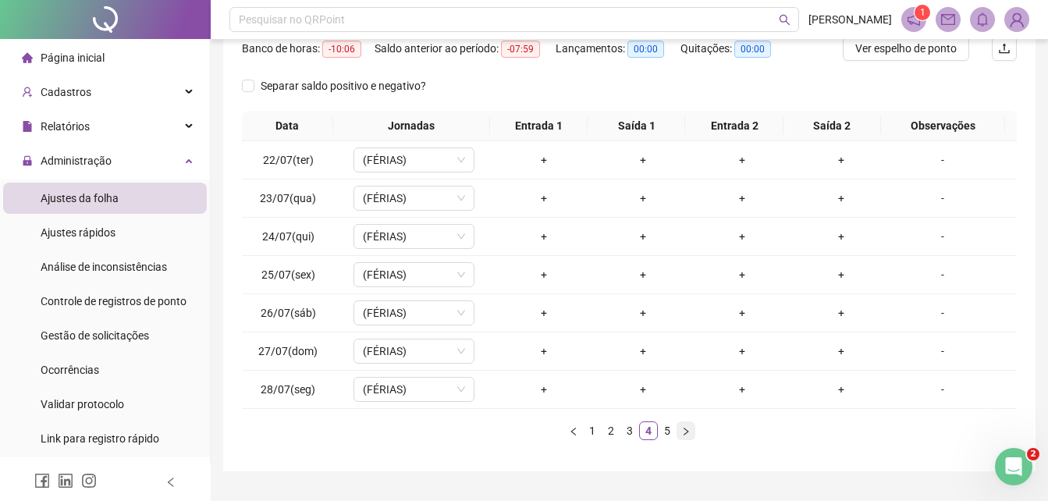
click at [676, 431] on button "button" at bounding box center [685, 430] width 19 height 19
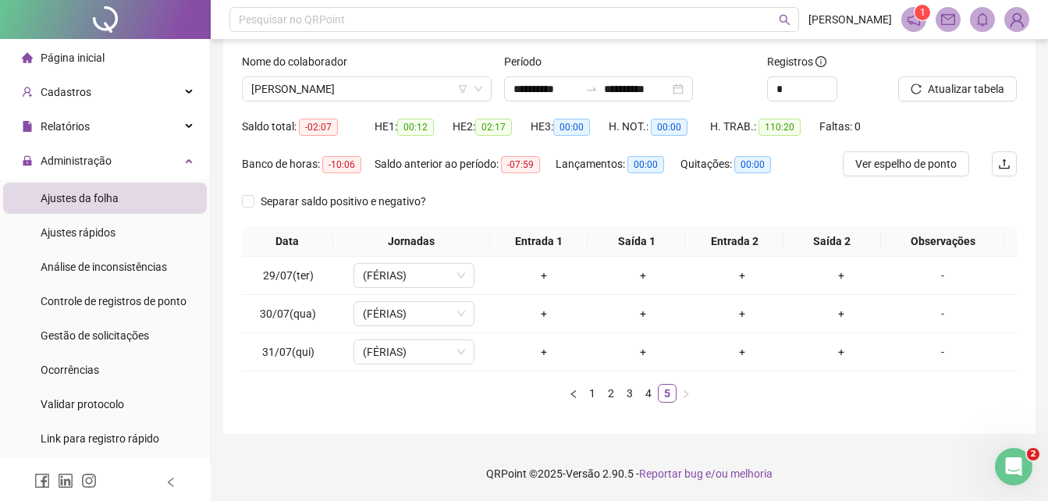
scroll to position [90, 0]
click at [594, 395] on link "1" at bounding box center [591, 393] width 17 height 17
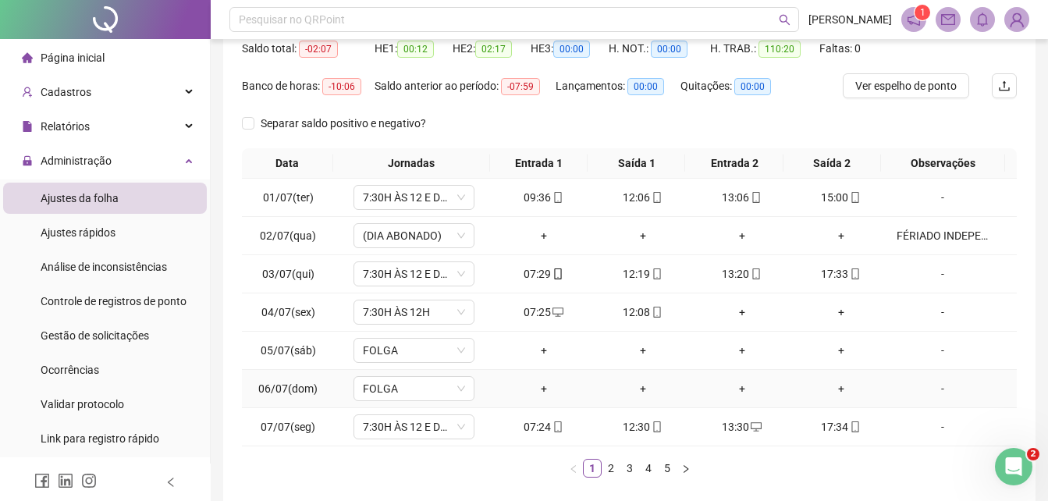
scroll to position [243, 0]
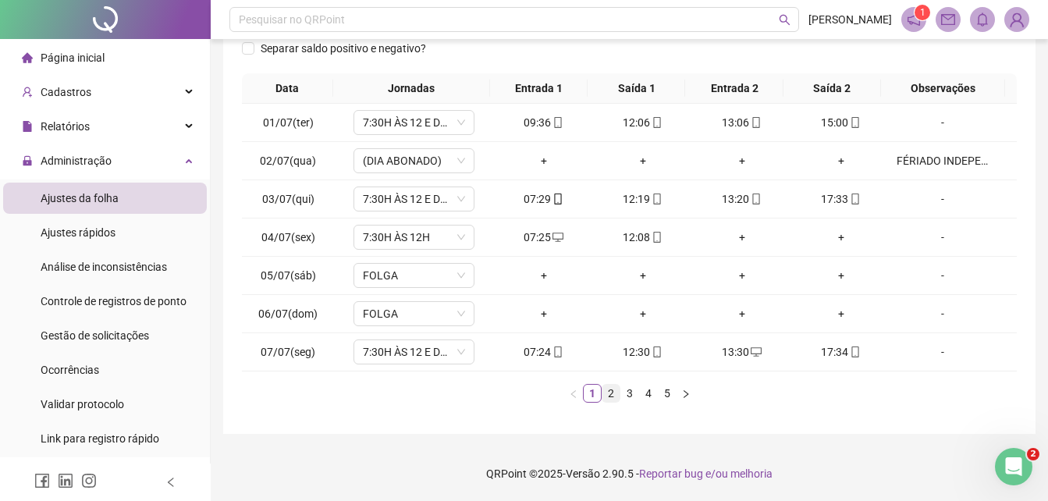
click at [613, 392] on link "2" at bounding box center [610, 393] width 17 height 17
click at [630, 392] on link "3" at bounding box center [629, 393] width 17 height 17
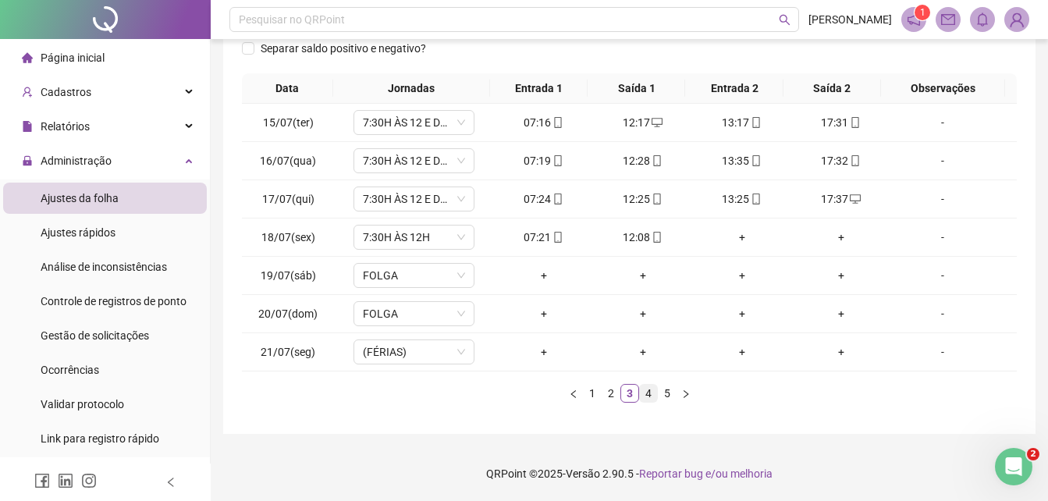
click at [651, 392] on link "4" at bounding box center [648, 393] width 17 height 17
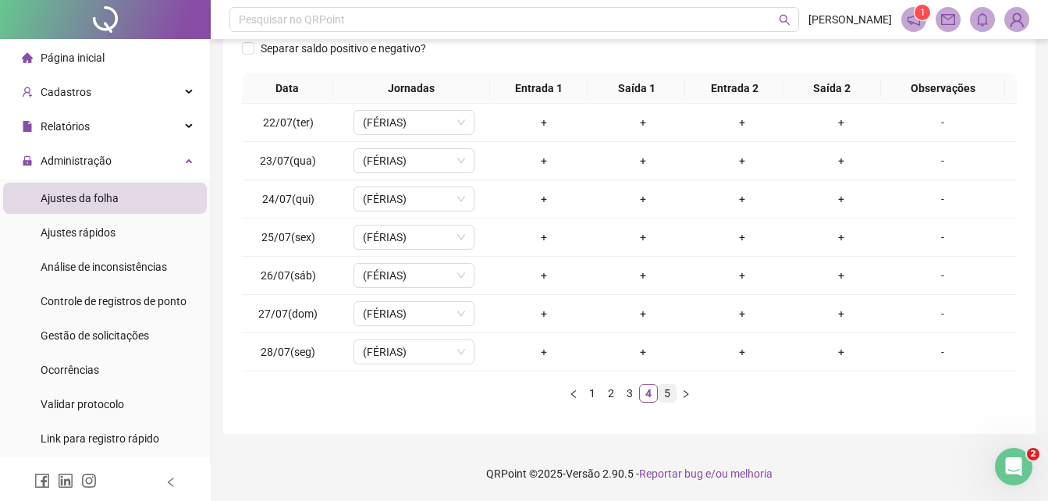
click at [672, 393] on link "5" at bounding box center [666, 393] width 17 height 17
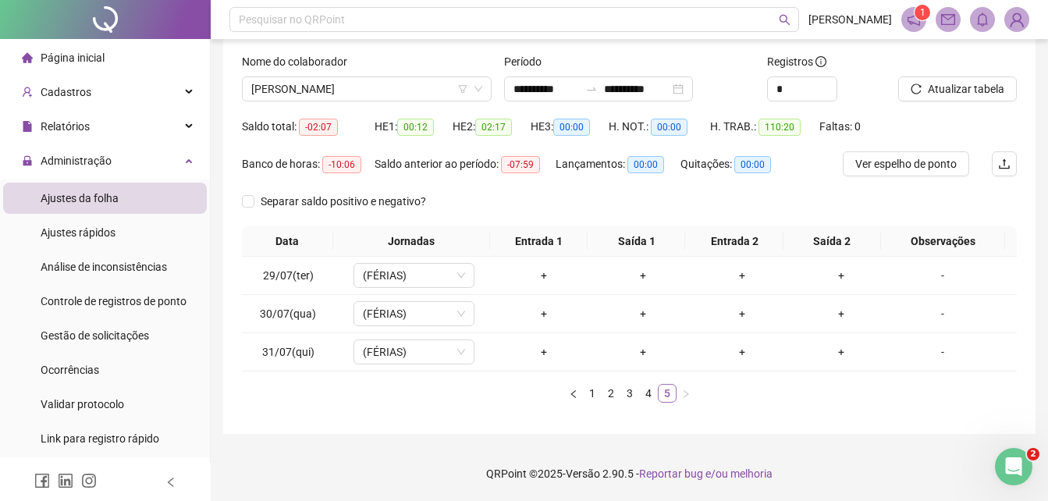
scroll to position [90, 0]
click at [371, 90] on span "[PERSON_NAME]" at bounding box center [366, 88] width 231 height 23
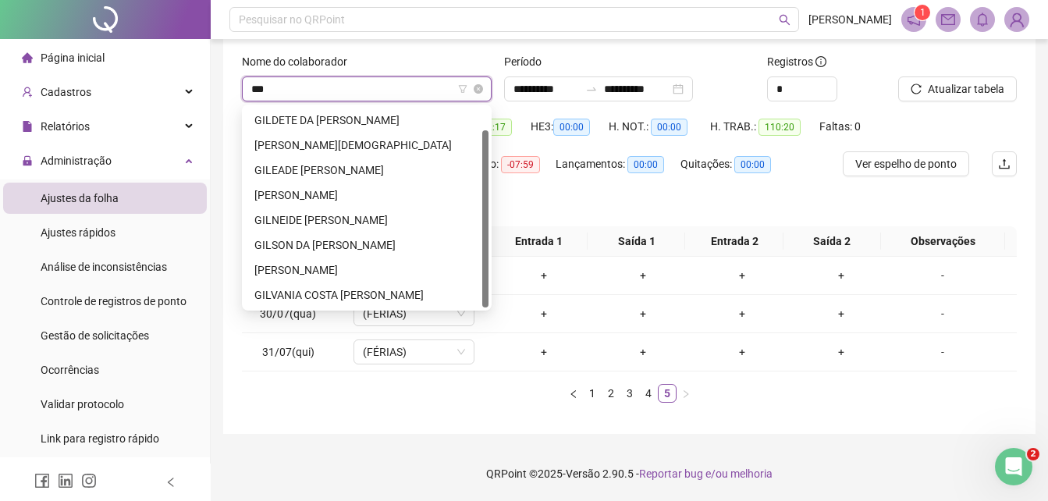
scroll to position [0, 0]
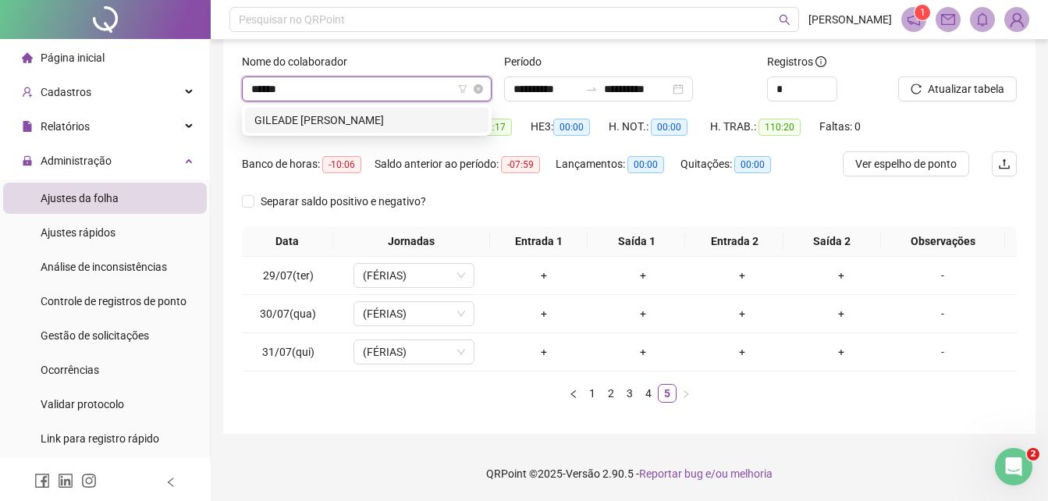
type input "*******"
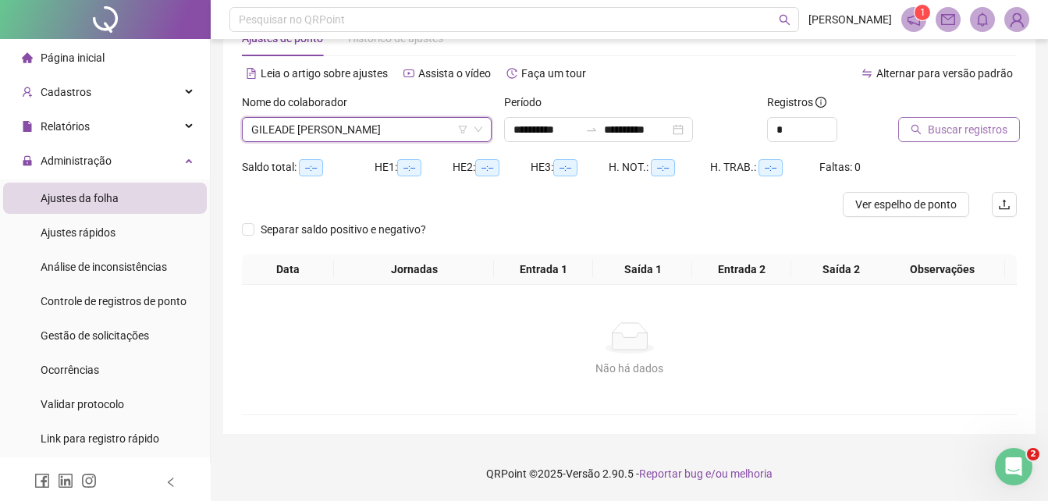
click at [963, 127] on span "Buscar registros" at bounding box center [967, 129] width 80 height 17
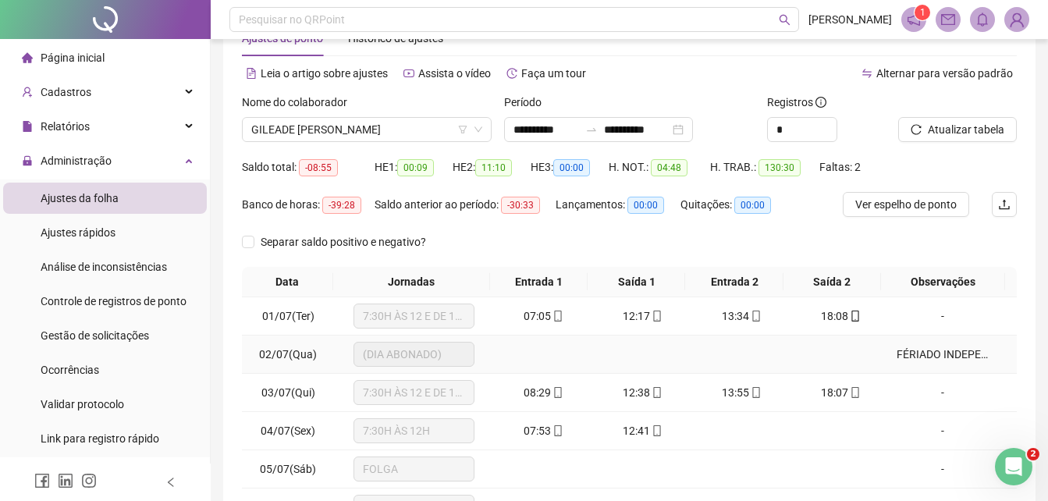
scroll to position [206, 0]
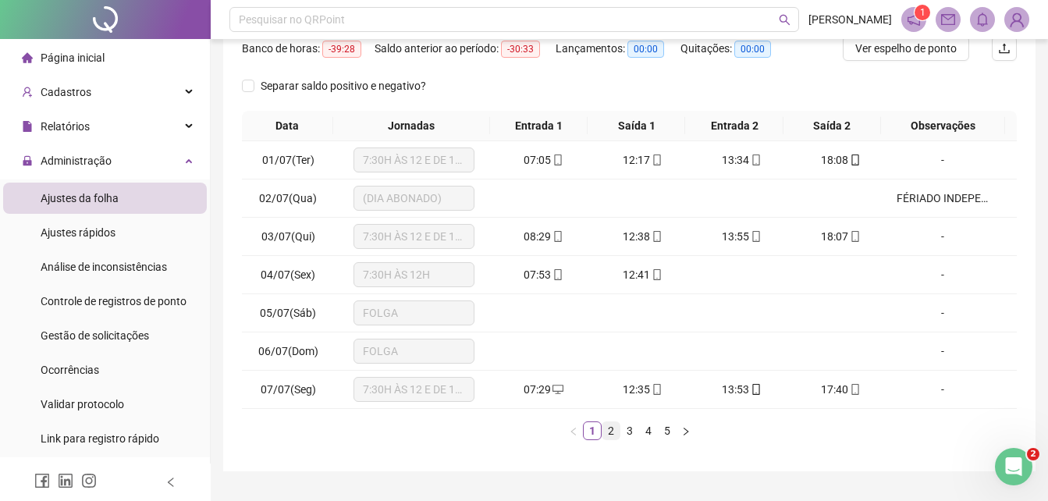
click at [608, 428] on link "2" at bounding box center [610, 430] width 17 height 17
click at [628, 432] on link "3" at bounding box center [629, 430] width 17 height 17
click at [648, 428] on link "4" at bounding box center [648, 430] width 17 height 17
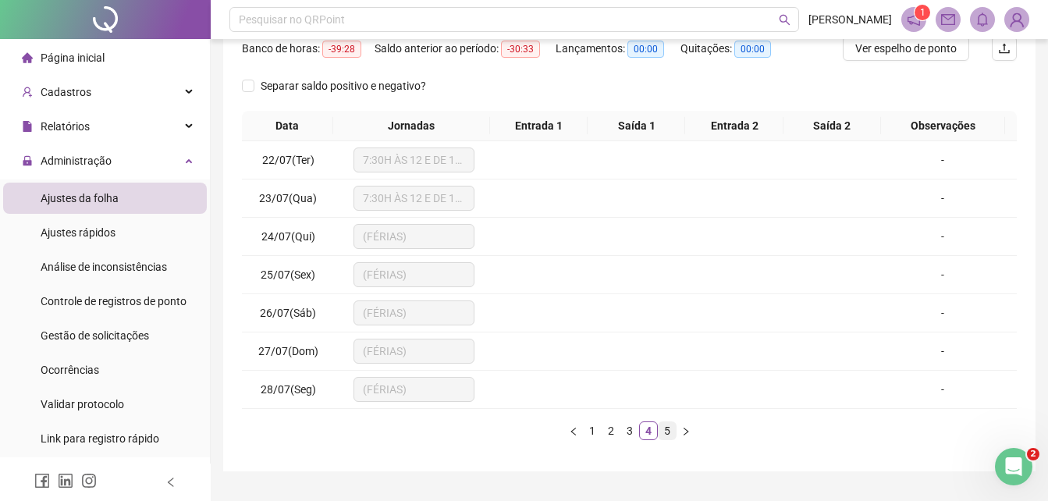
click at [667, 426] on link "5" at bounding box center [666, 430] width 17 height 17
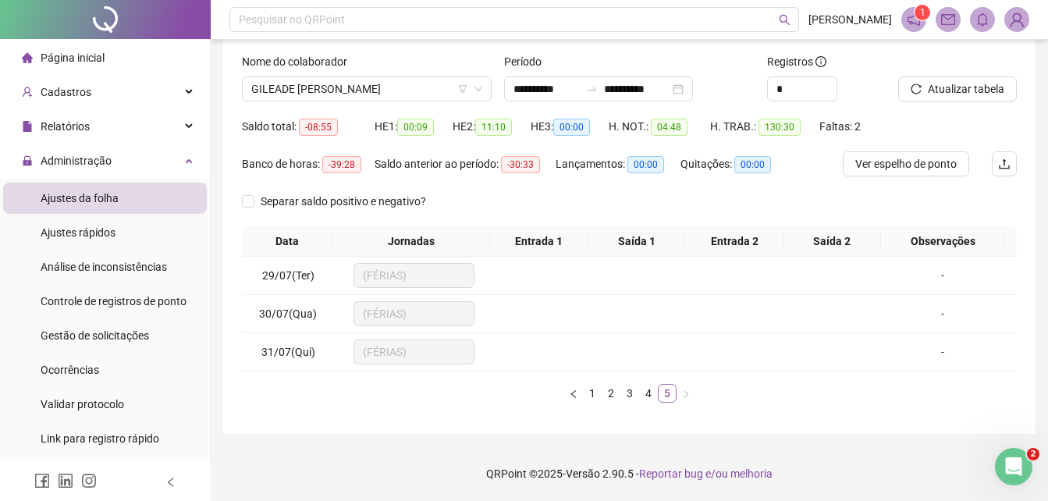
scroll to position [90, 0]
click at [596, 392] on link "1" at bounding box center [591, 393] width 17 height 17
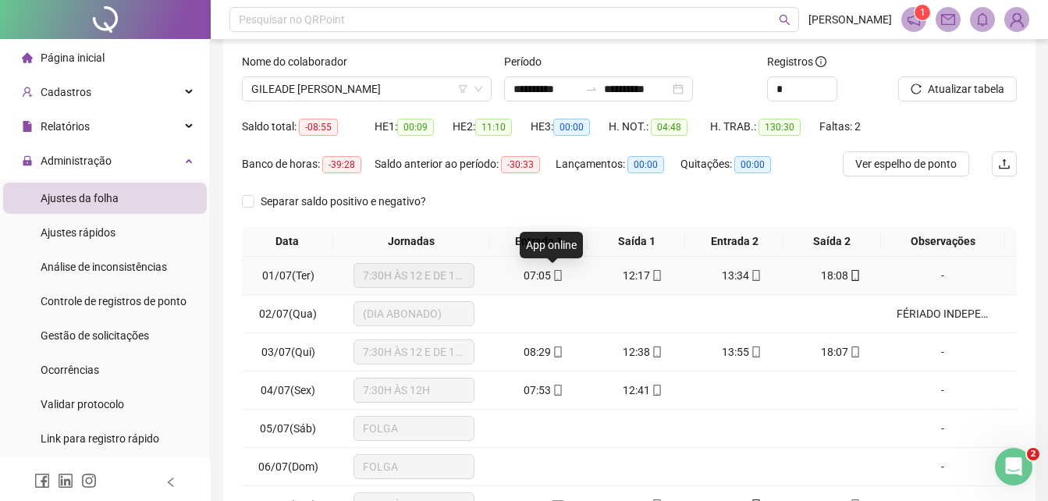
click at [555, 278] on icon "mobile" at bounding box center [558, 275] width 7 height 11
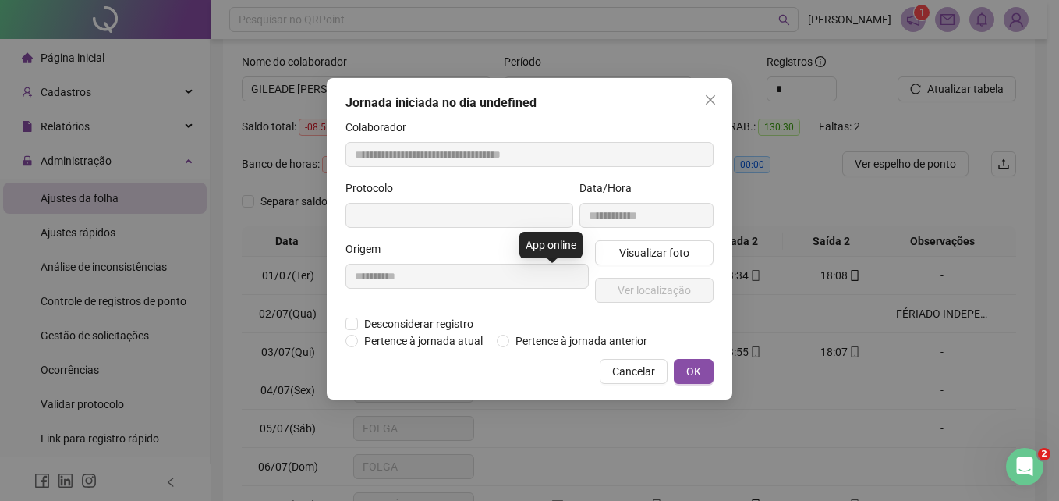
type input "**********"
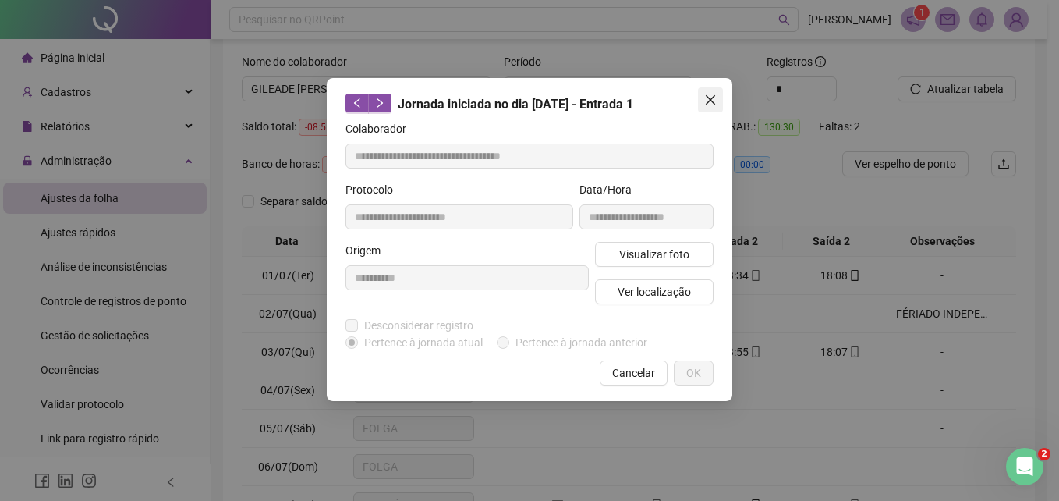
click at [707, 99] on icon "close" at bounding box center [710, 100] width 12 height 12
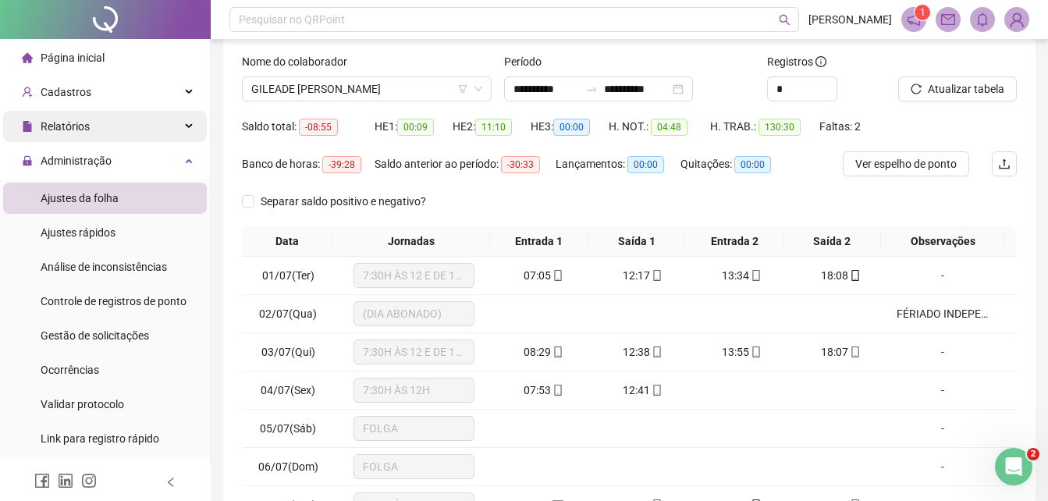
click at [75, 127] on span "Relatórios" at bounding box center [65, 126] width 49 height 12
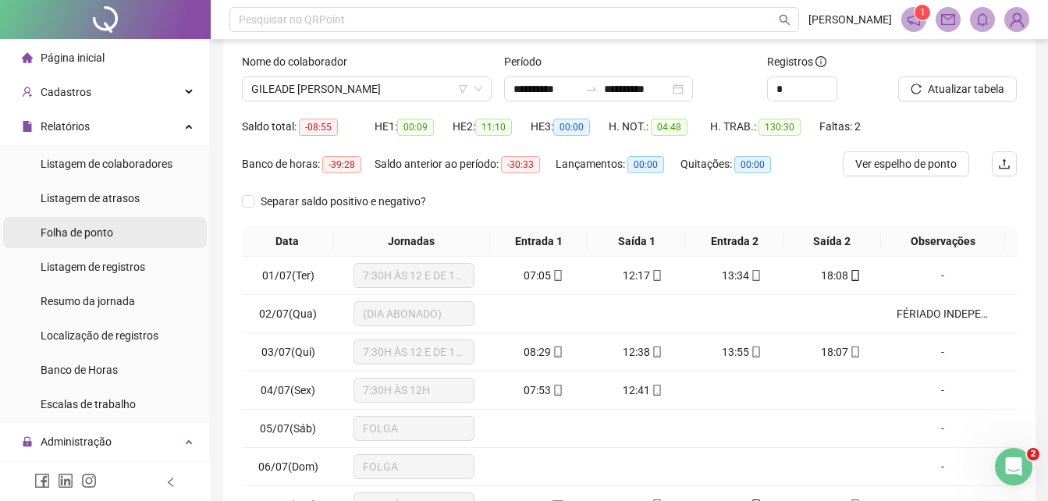
click at [91, 224] on div "Folha de ponto" at bounding box center [77, 232] width 73 height 31
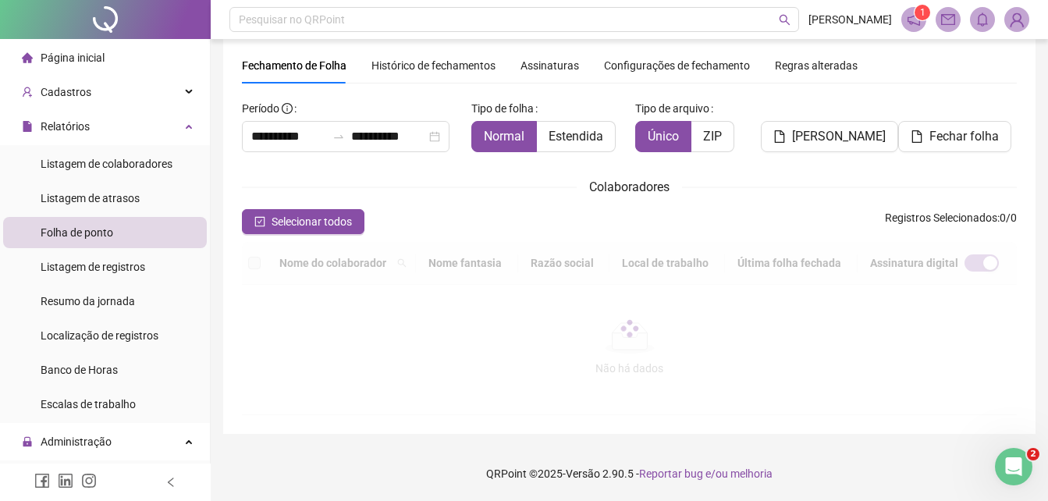
scroll to position [65, 0]
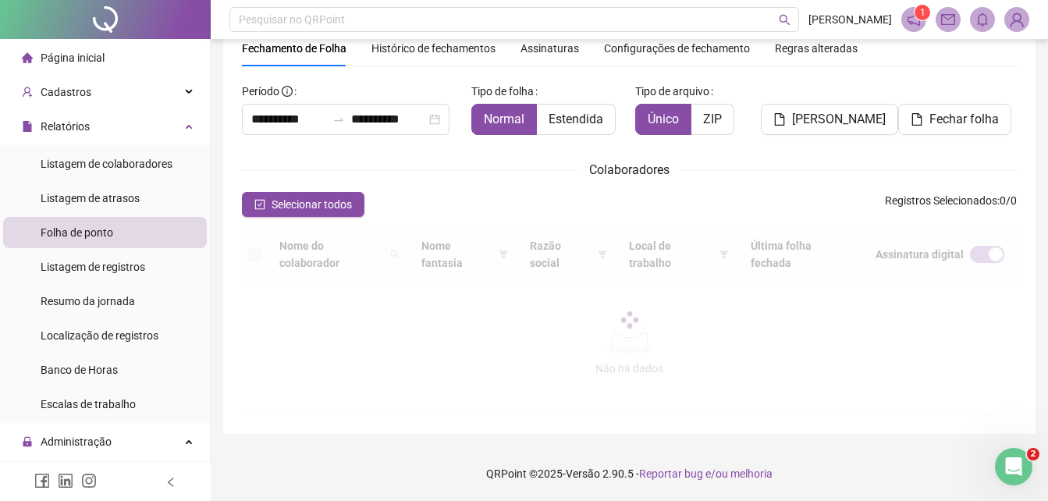
click at [558, 47] on span "Assinaturas" at bounding box center [549, 48] width 59 height 11
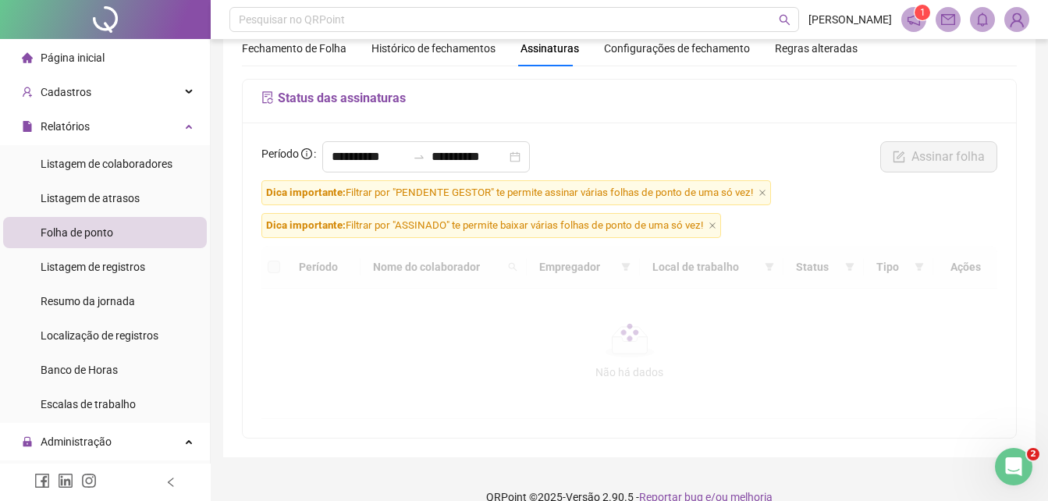
click at [761, 193] on icon "close" at bounding box center [762, 193] width 8 height 8
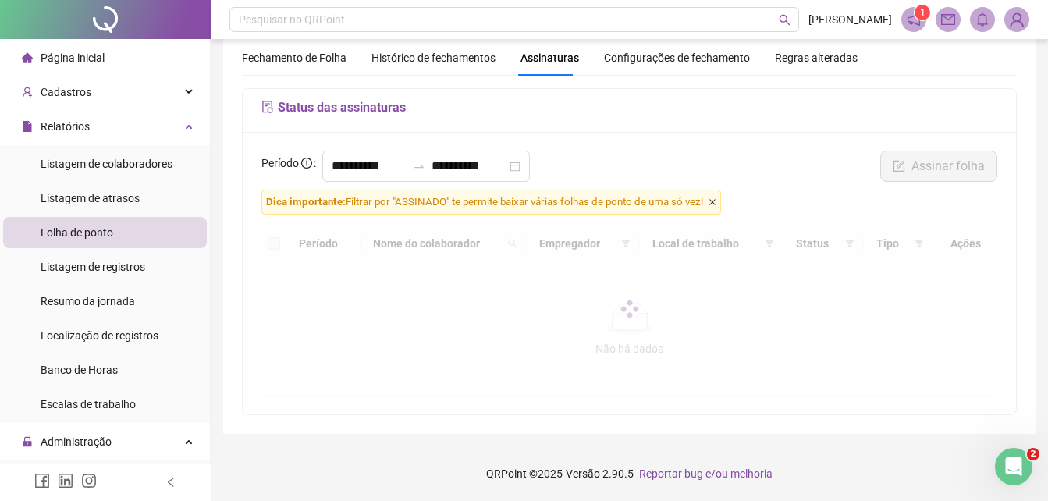
click at [716, 202] on icon "close" at bounding box center [712, 202] width 8 height 8
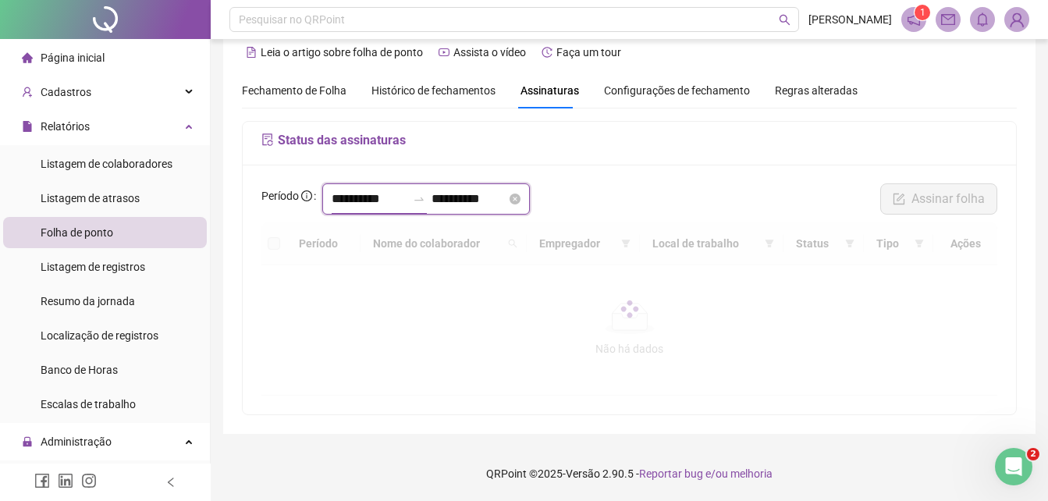
click at [396, 201] on input "**********" at bounding box center [369, 199] width 75 height 19
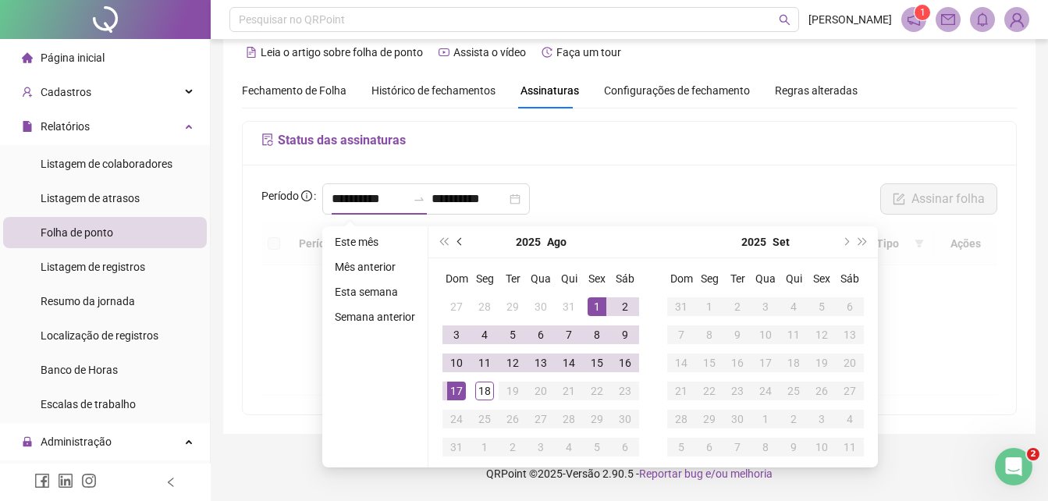
click at [455, 242] on button "prev-year" at bounding box center [460, 241] width 17 height 31
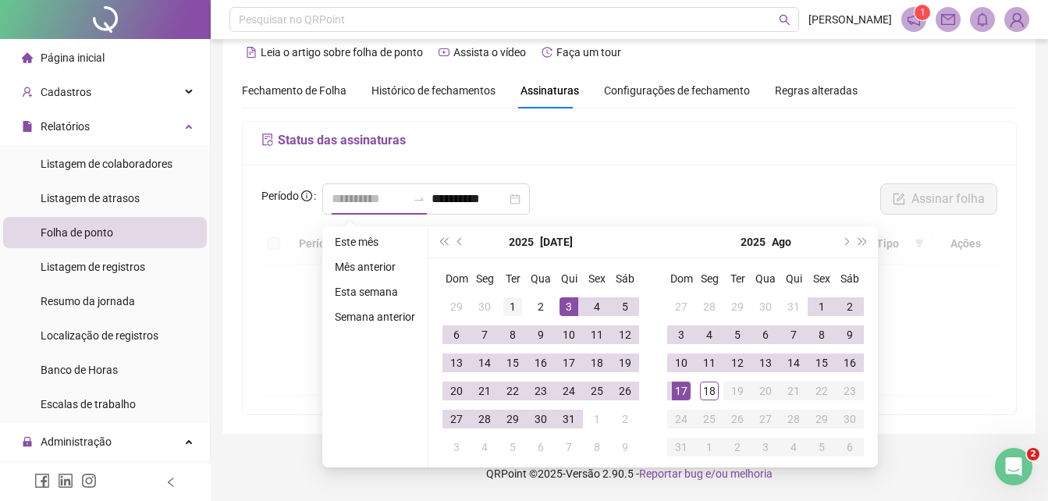
type input "**********"
click at [509, 305] on div "1" at bounding box center [512, 306] width 19 height 19
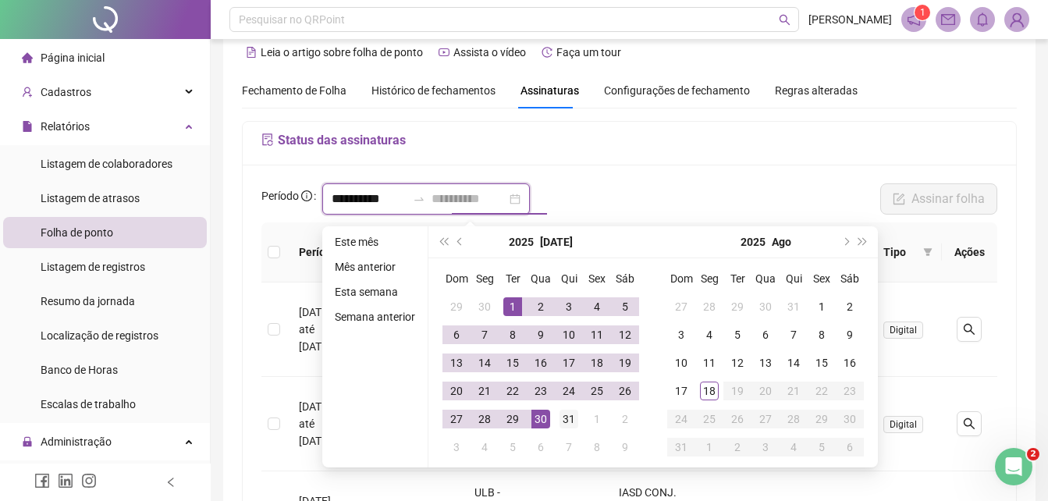
type input "**********"
click at [563, 419] on div "31" at bounding box center [568, 419] width 19 height 19
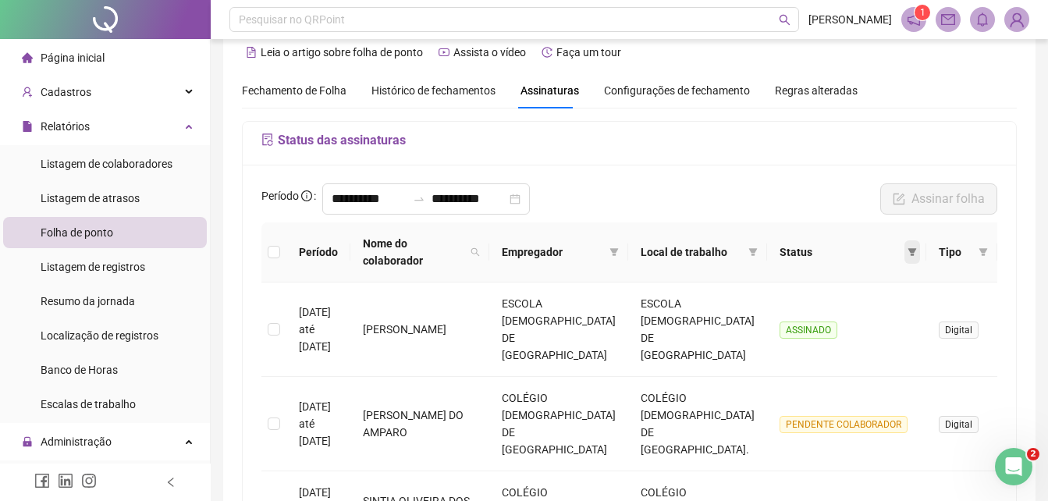
click at [908, 250] on icon "filter" at bounding box center [912, 252] width 9 height 8
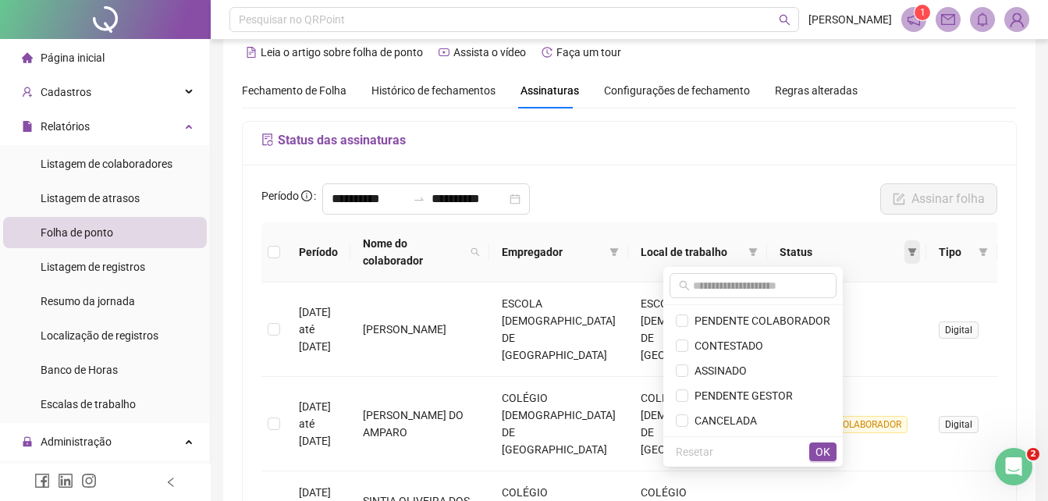
click at [908, 250] on icon "filter" at bounding box center [912, 252] width 9 height 8
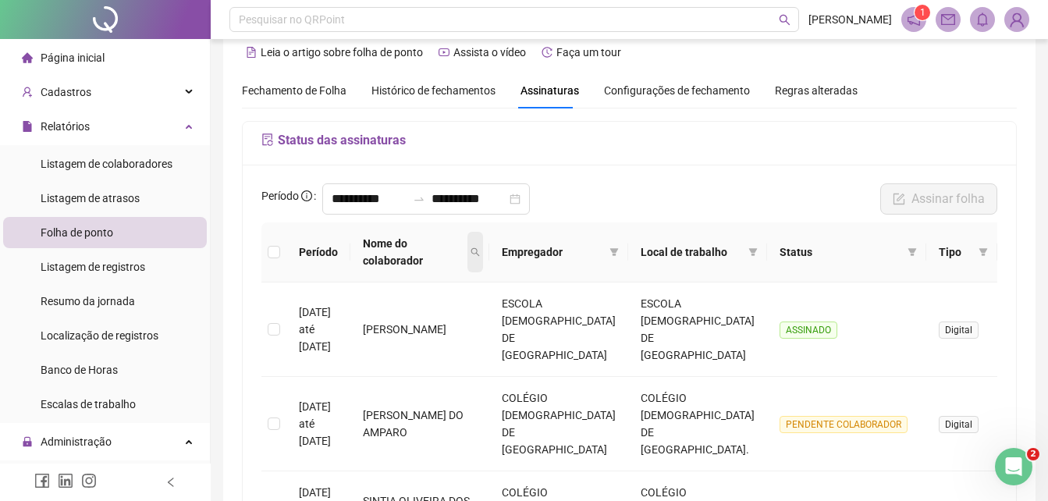
click at [471, 250] on icon "search" at bounding box center [475, 252] width 9 height 9
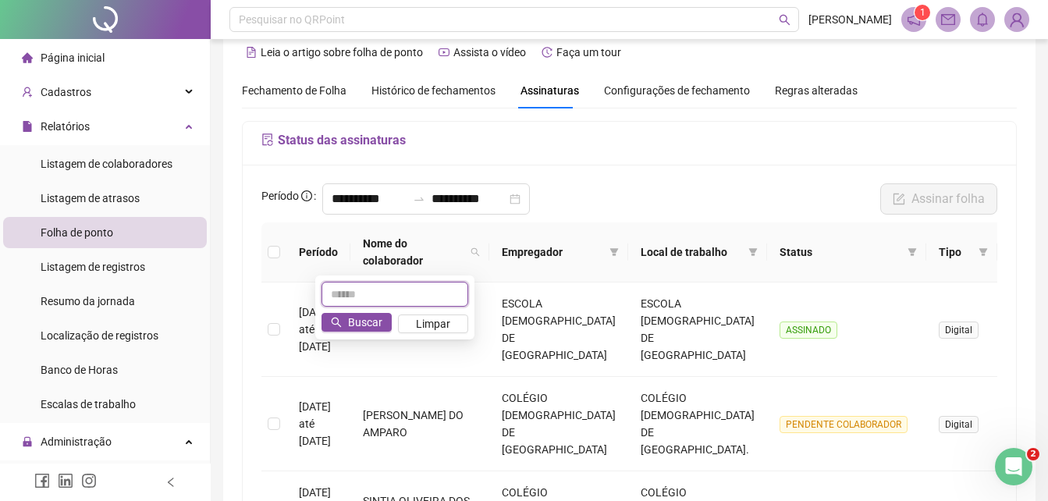
click at [387, 293] on input "text" at bounding box center [394, 294] width 147 height 25
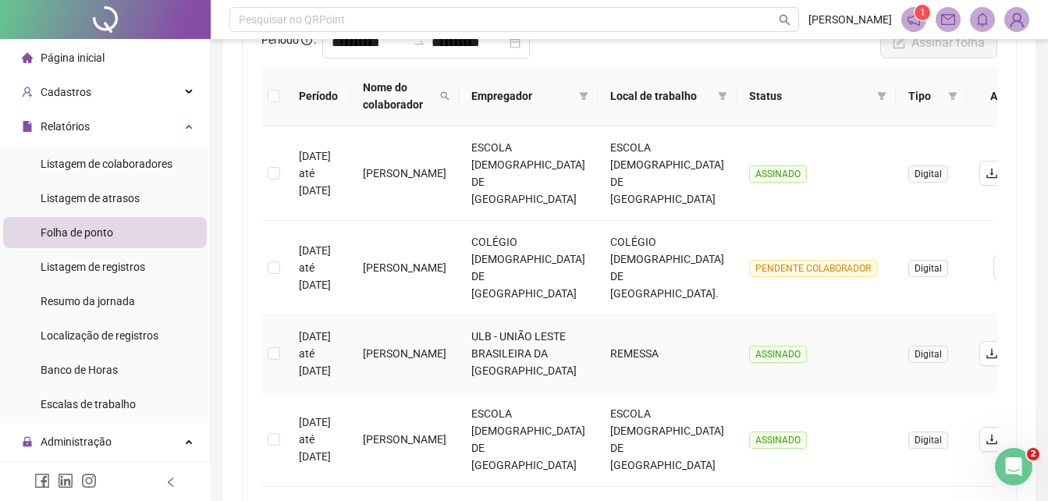
scroll to position [0, 0]
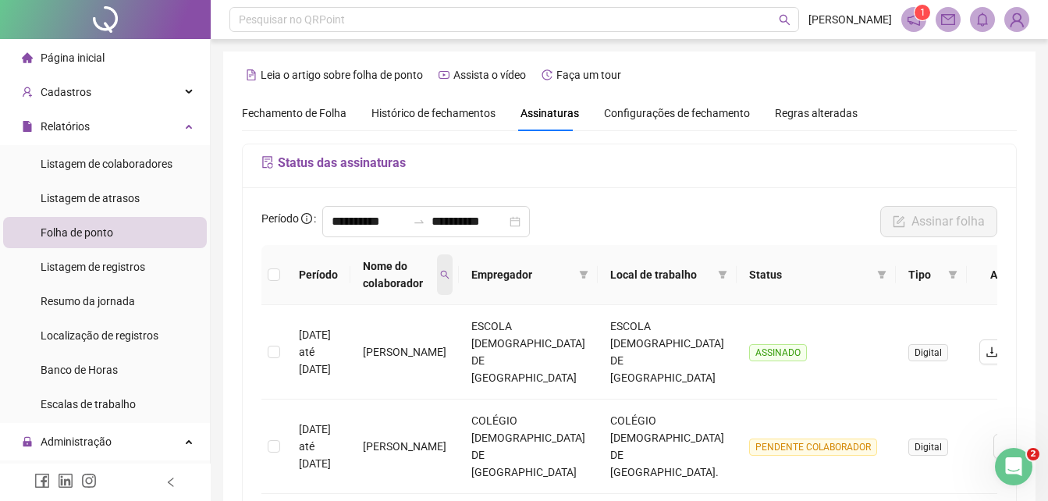
click at [449, 273] on icon "search" at bounding box center [444, 274] width 9 height 9
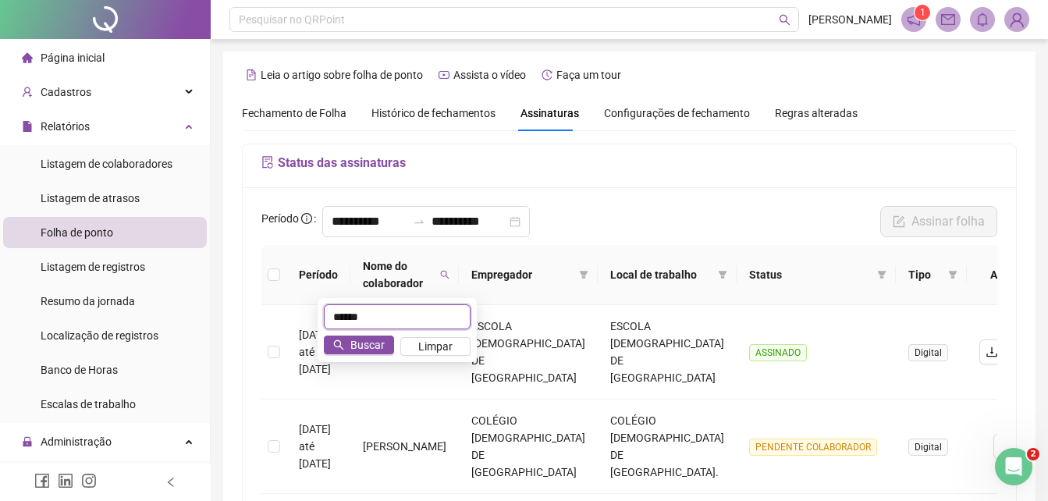
click at [371, 322] on input "******" at bounding box center [397, 316] width 147 height 25
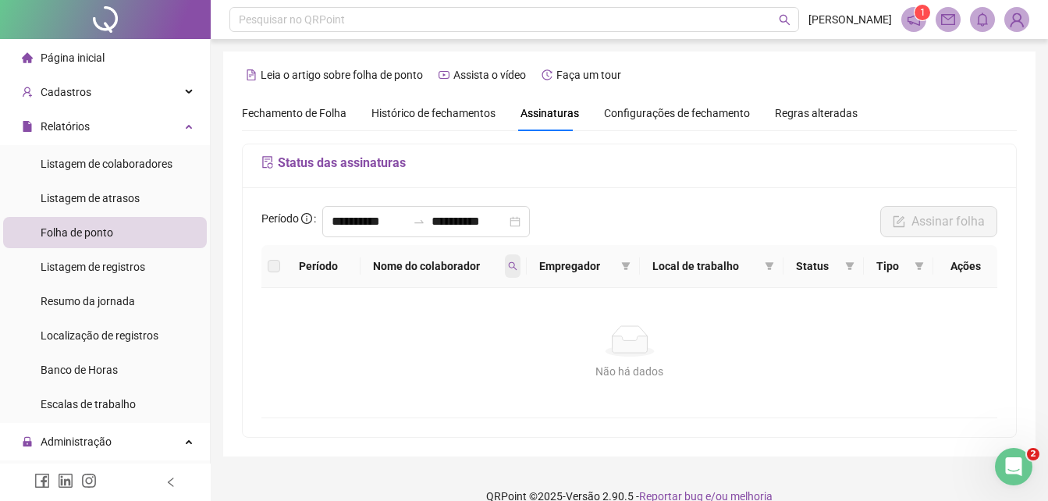
click at [515, 264] on icon "search" at bounding box center [512, 265] width 9 height 9
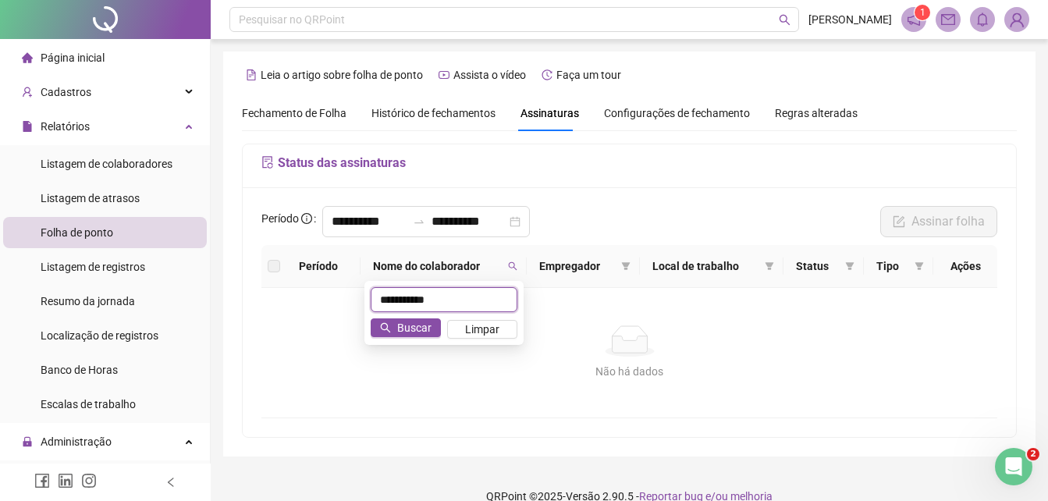
drag, startPoint x: 432, startPoint y: 305, endPoint x: 321, endPoint y: 320, distance: 111.8
click at [321, 320] on body "**********" at bounding box center [524, 250] width 1048 height 501
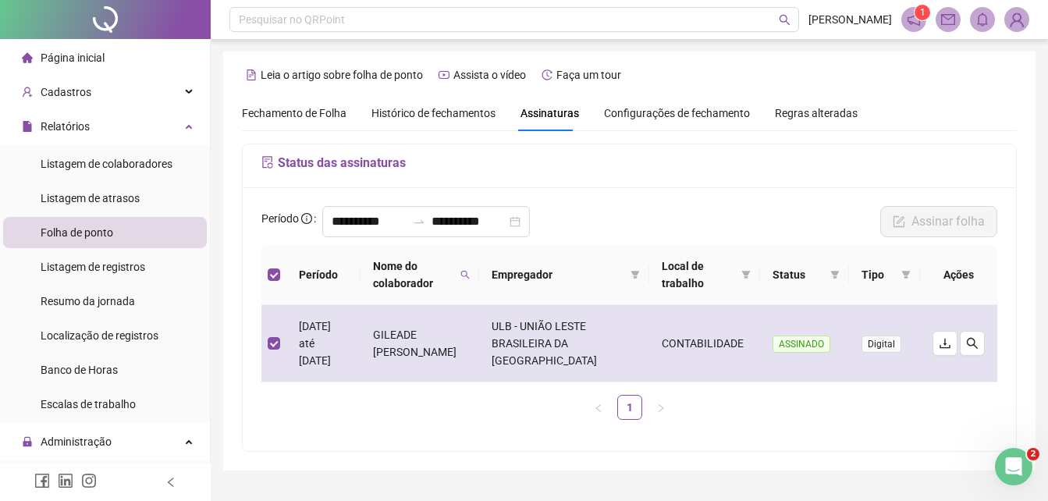
drag, startPoint x: 399, startPoint y: 327, endPoint x: 463, endPoint y: 371, distance: 77.5
click at [463, 371] on td "GILEADE RAMON DIAS DA SILVA RODRIGUES" at bounding box center [419, 343] width 119 height 77
drag, startPoint x: 463, startPoint y: 371, endPoint x: 436, endPoint y: 343, distance: 38.1
copy td "GILEADE RAMON DIAS DA SILVA RODRIGUES"
click at [951, 337] on button "button" at bounding box center [944, 343] width 25 height 25
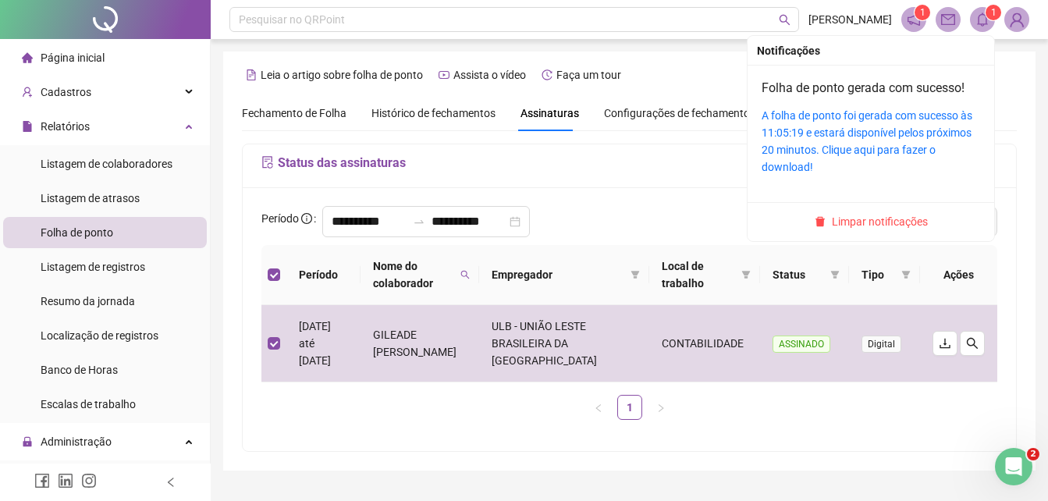
click at [981, 20] on icon "bell" at bounding box center [982, 19] width 14 height 14
click at [946, 126] on link "A folha de ponto foi gerada com sucesso às 11:05:19 e estará disponível pelos p…" at bounding box center [866, 141] width 211 height 64
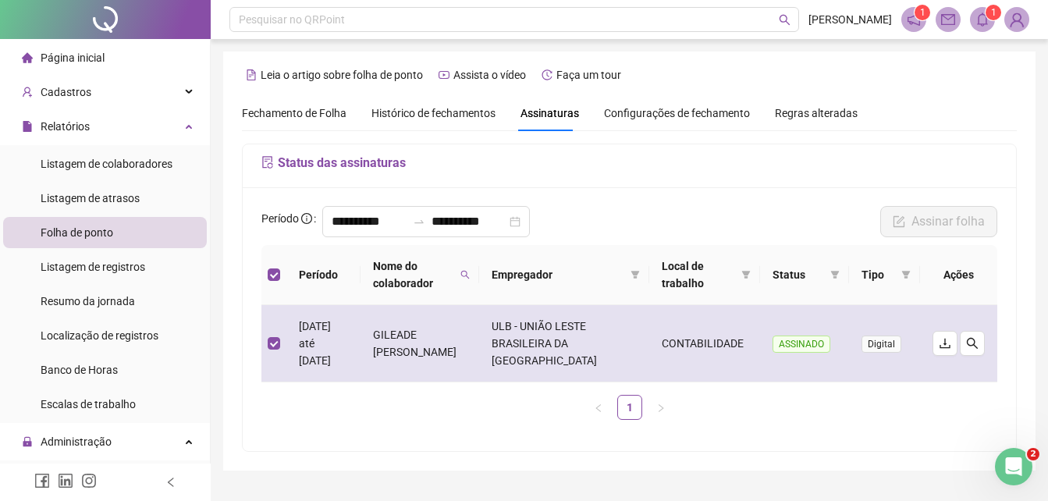
drag, startPoint x: 400, startPoint y: 325, endPoint x: 456, endPoint y: 364, distance: 67.7
click at [456, 364] on td "GILEADE RAMON DIAS DA SILVA RODRIGUES" at bounding box center [419, 343] width 119 height 77
drag, startPoint x: 456, startPoint y: 364, endPoint x: 446, endPoint y: 355, distance: 13.2
copy td "GILEADE RAMON DIAS DA SILVA RODRIGUES"
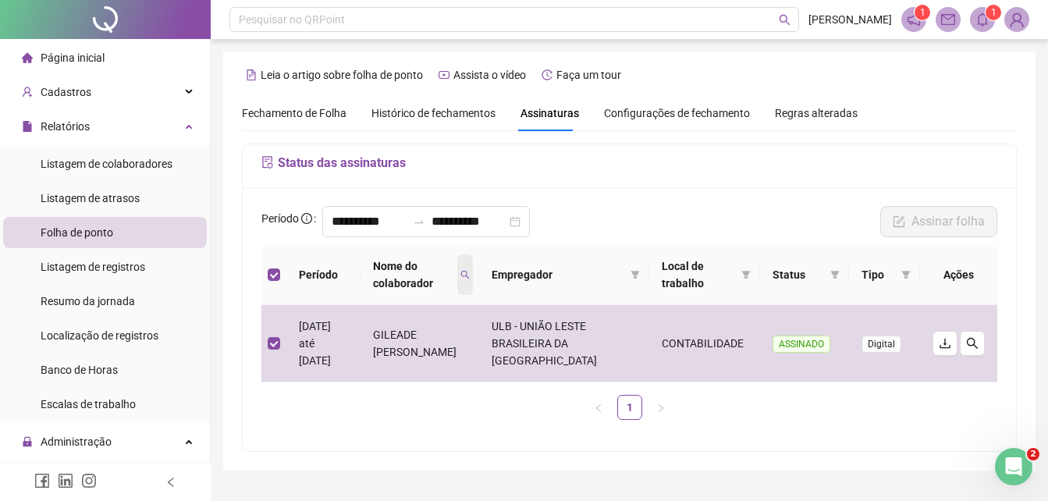
click at [470, 276] on icon "search" at bounding box center [465, 275] width 9 height 9
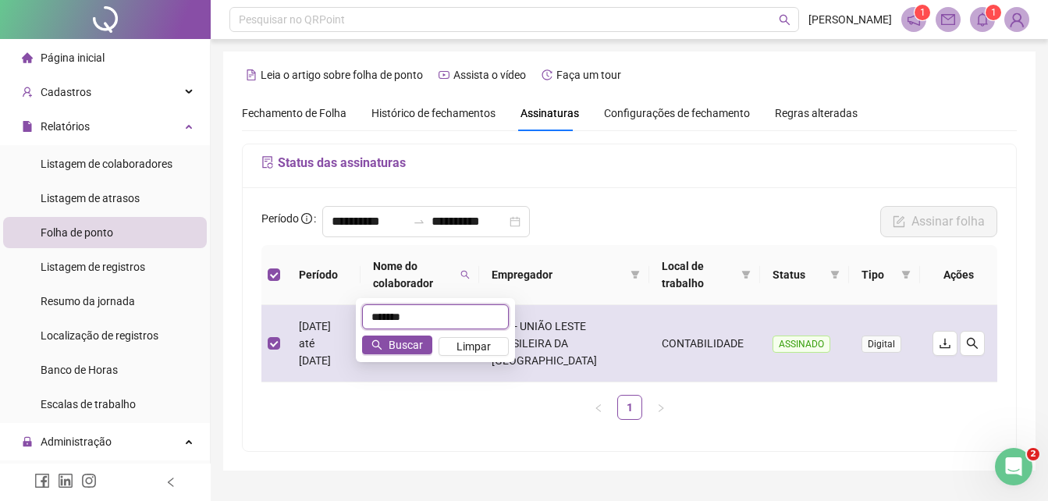
drag, startPoint x: 478, startPoint y: 321, endPoint x: 343, endPoint y: 332, distance: 135.4
click at [343, 332] on body "**********" at bounding box center [524, 250] width 1048 height 501
type input "*****"
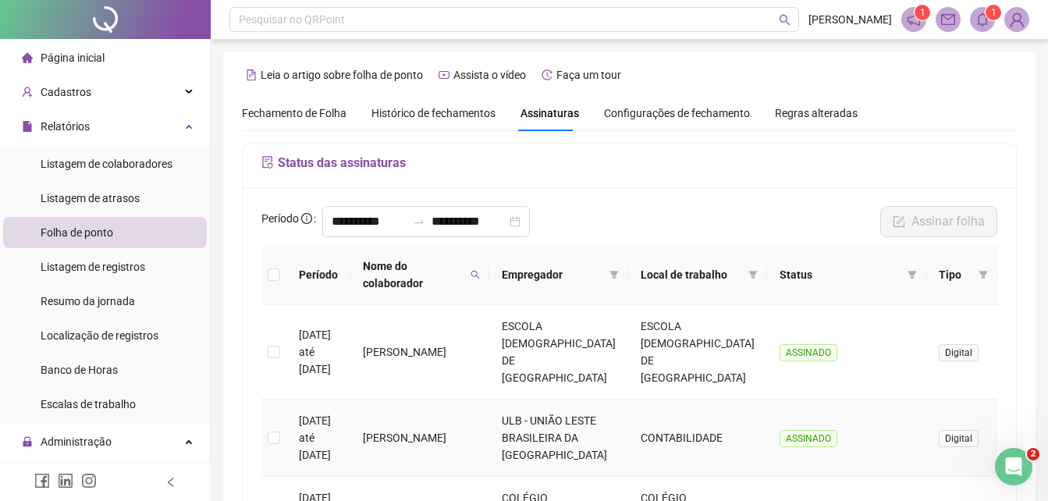
scroll to position [78, 0]
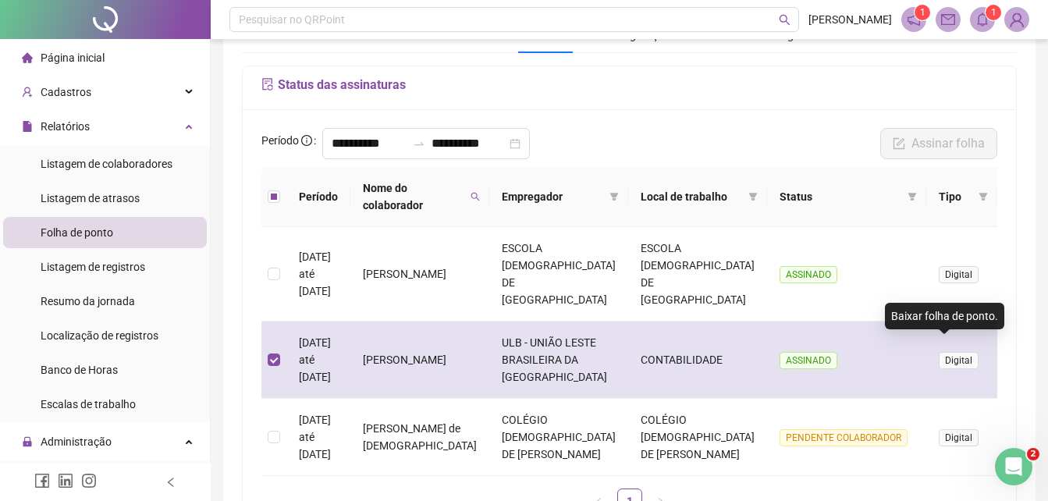
click at [1016, 353] on icon "download" at bounding box center [1022, 359] width 12 height 12
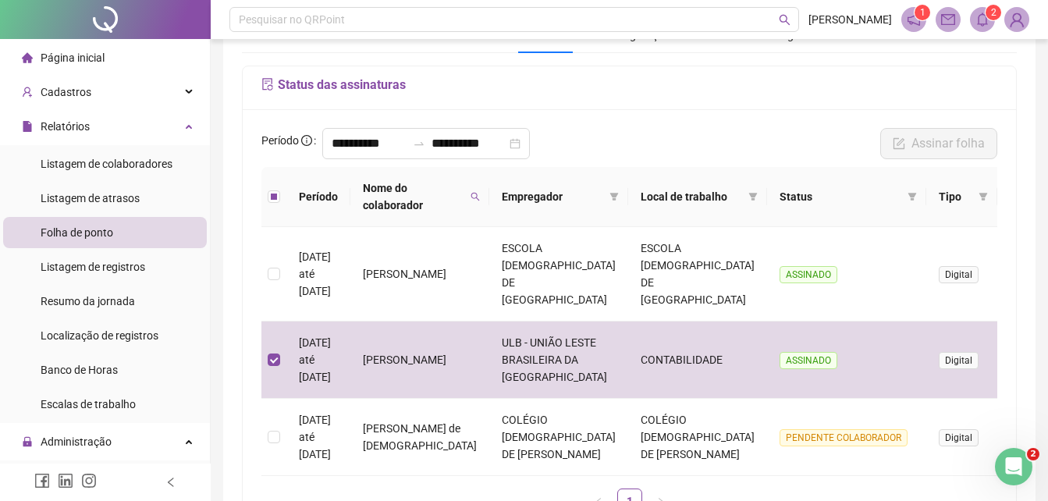
click at [982, 23] on icon "bell" at bounding box center [982, 19] width 14 height 14
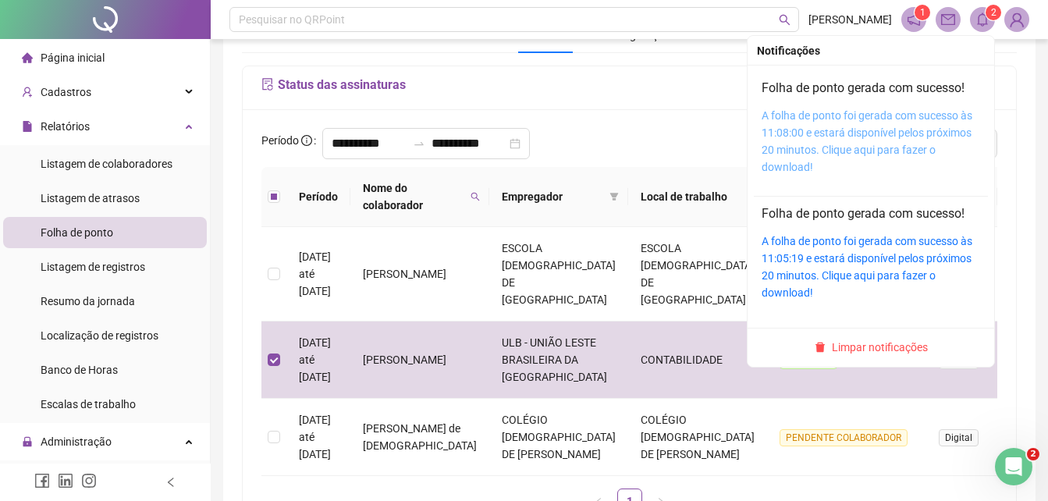
click at [952, 136] on link "A folha de ponto foi gerada com sucesso às 11:08:00 e estará disponível pelos p…" at bounding box center [866, 141] width 211 height 64
